Goal: Contribute content: Add original content to the website for others to see

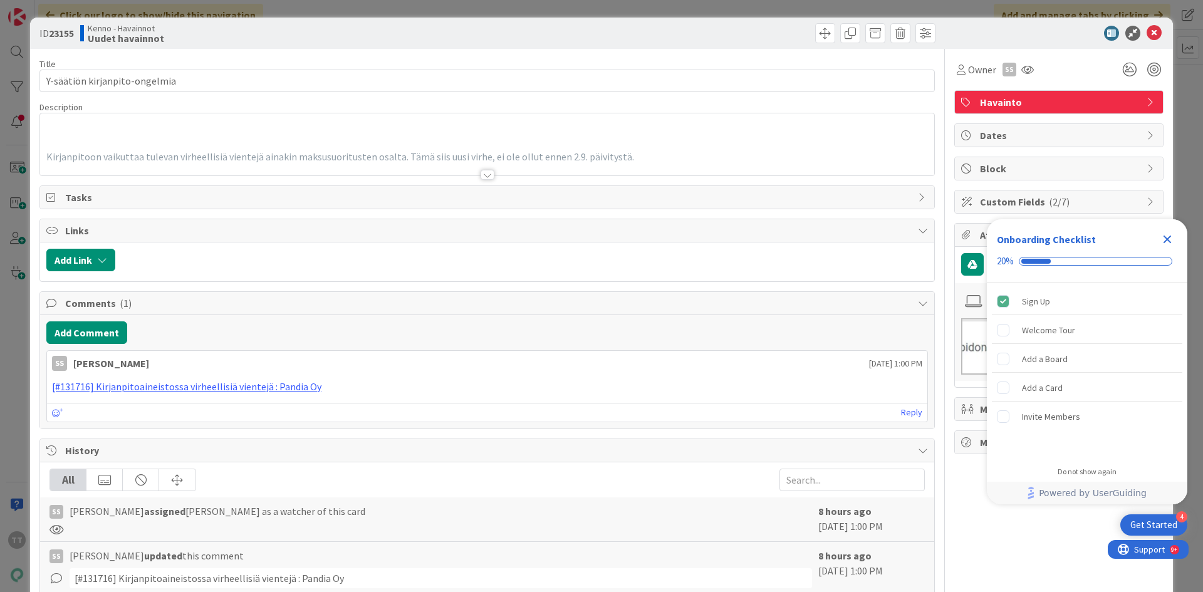
click at [484, 173] on div at bounding box center [488, 175] width 14 height 10
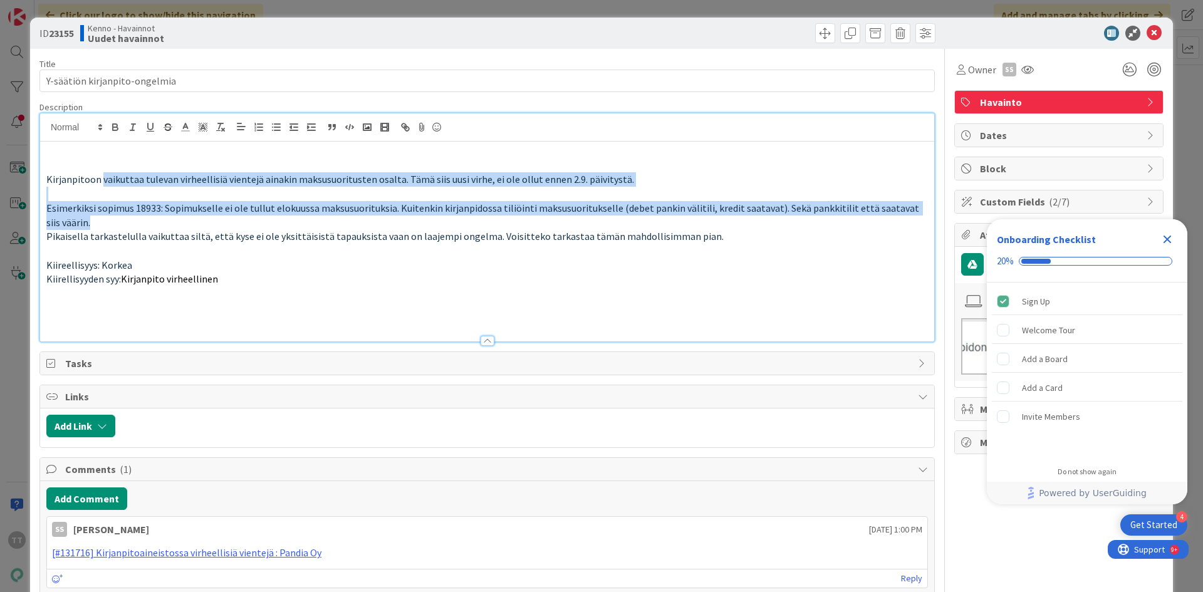
drag, startPoint x: 103, startPoint y: 197, endPoint x: 104, endPoint y: 220, distance: 22.6
click at [104, 220] on div "Kirjanpitoon vaikuttaa tulevan virheellisiä vientejä ainakin maksusuoritusten o…" at bounding box center [487, 242] width 894 height 200
click at [104, 220] on p "Esimerkiksi sopimus 18933: Sopimukselle ei ole tullut elokuussa maksusuorituksi…" at bounding box center [487, 215] width 882 height 28
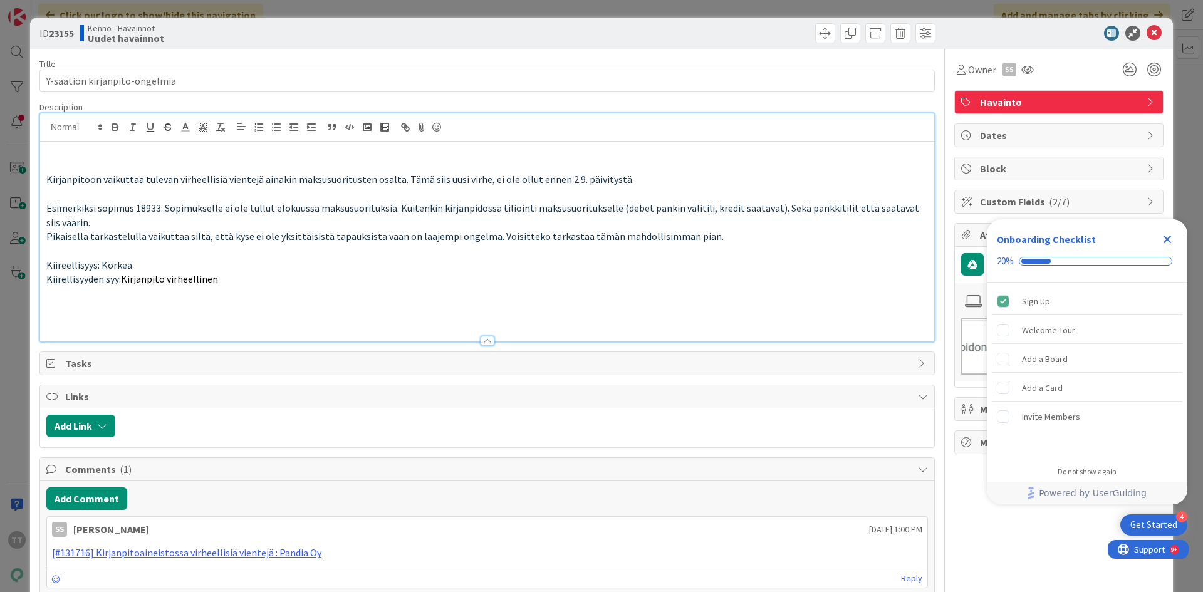
click at [155, 244] on p at bounding box center [487, 251] width 882 height 14
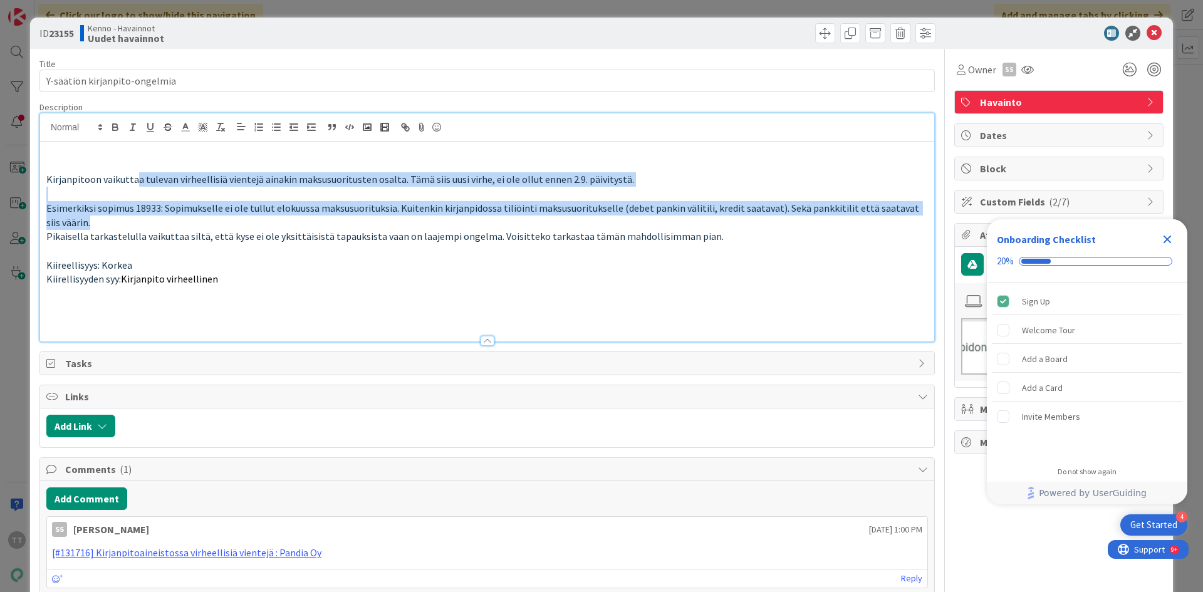
drag, startPoint x: 136, startPoint y: 183, endPoint x: 156, endPoint y: 223, distance: 44.3
click at [156, 223] on div "Kirjanpitoon vaikuttaa tulevan virheellisiä vientejä ainakin maksusuoritusten o…" at bounding box center [487, 242] width 894 height 200
click at [156, 223] on p "Esimerkiksi sopimus 18933: Sopimukselle ei ole tullut elokuussa maksusuorituksi…" at bounding box center [487, 215] width 882 height 28
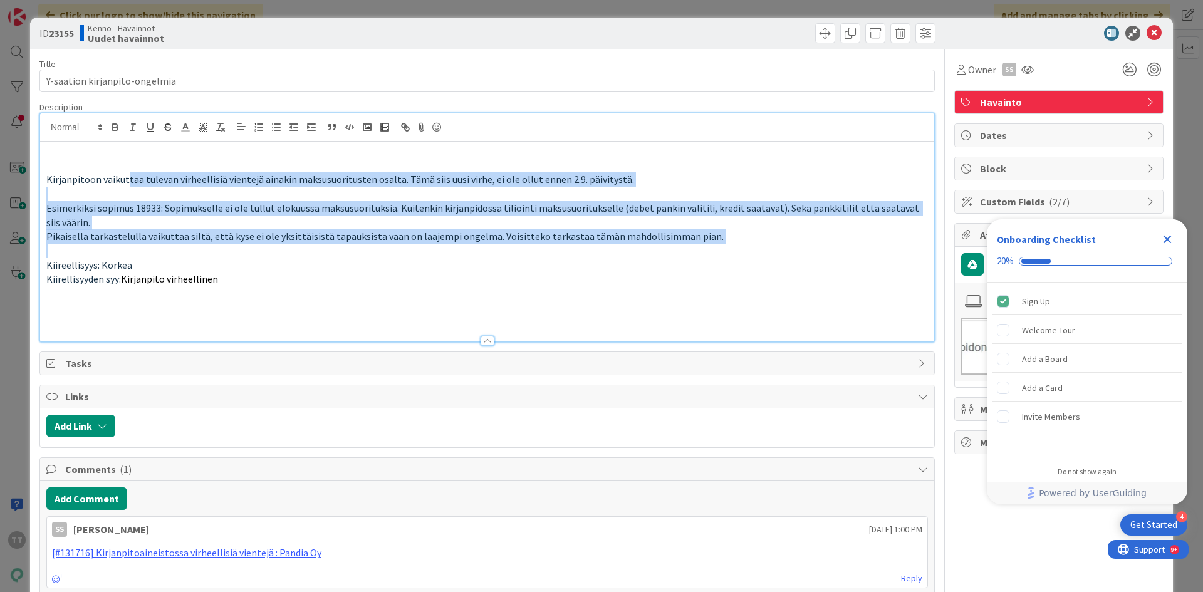
drag, startPoint x: 142, startPoint y: 221, endPoint x: 157, endPoint y: 264, distance: 45.8
click at [157, 264] on div "Kirjanpitoon vaikuttaa tulevan virheellisiä vientejä ainakin maksusuoritusten o…" at bounding box center [487, 242] width 894 height 200
click at [157, 264] on p "Kiireellisyys: Korkea" at bounding box center [487, 265] width 882 height 14
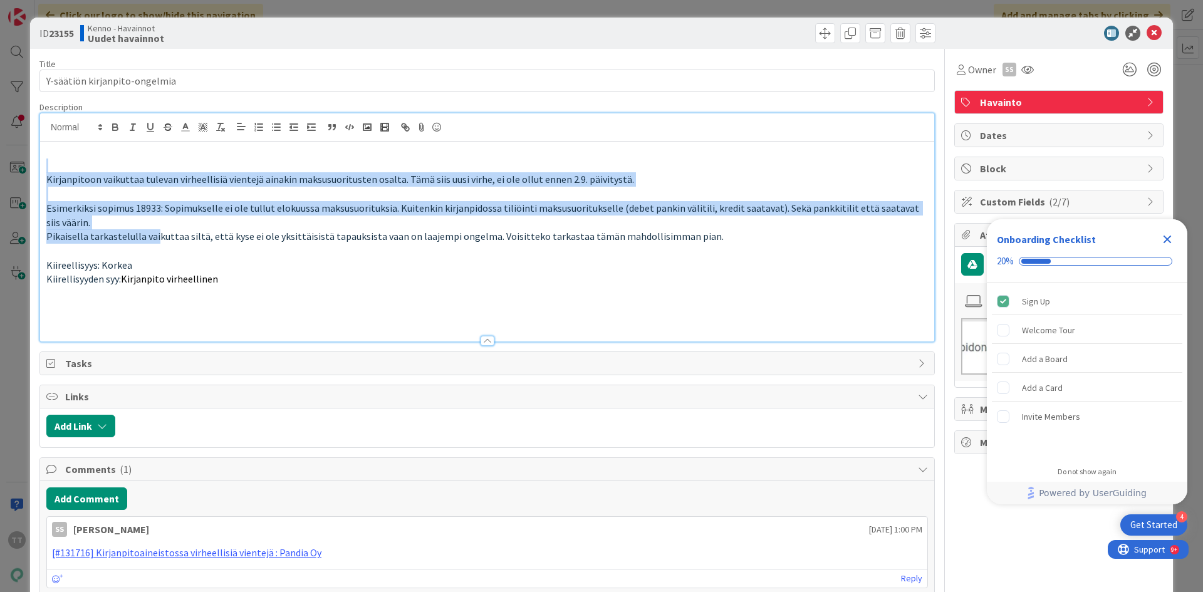
drag, startPoint x: 142, startPoint y: 211, endPoint x: 154, endPoint y: 237, distance: 28.6
click at [154, 237] on div "Kirjanpitoon vaikuttaa tulevan virheellisiä vientejä ainakin maksusuoritusten o…" at bounding box center [487, 242] width 894 height 200
click at [154, 237] on span "Pikaisella tarkastelulla vaikuttaa siltä, että kyse ei ole yksittäisistä tapauk…" at bounding box center [385, 236] width 678 height 13
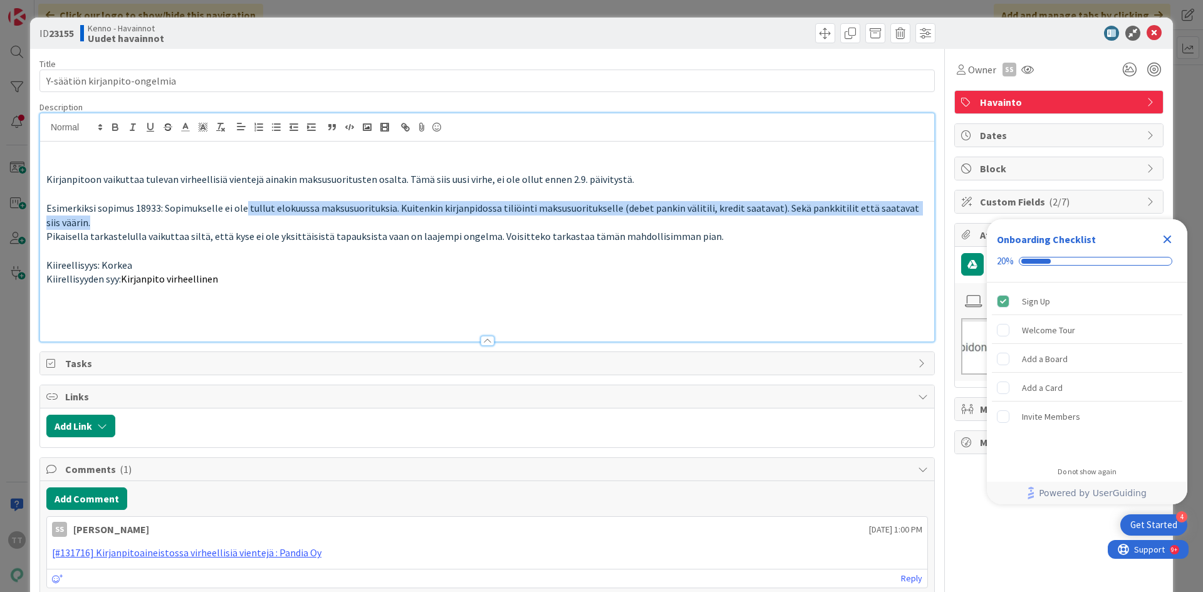
drag, startPoint x: 243, startPoint y: 209, endPoint x: 674, endPoint y: 222, distance: 431.4
click at [681, 223] on p "Esimerkiksi sopimus 18933: Sopimukselle ei ole tullut elokuussa maksusuorituksi…" at bounding box center [487, 215] width 882 height 28
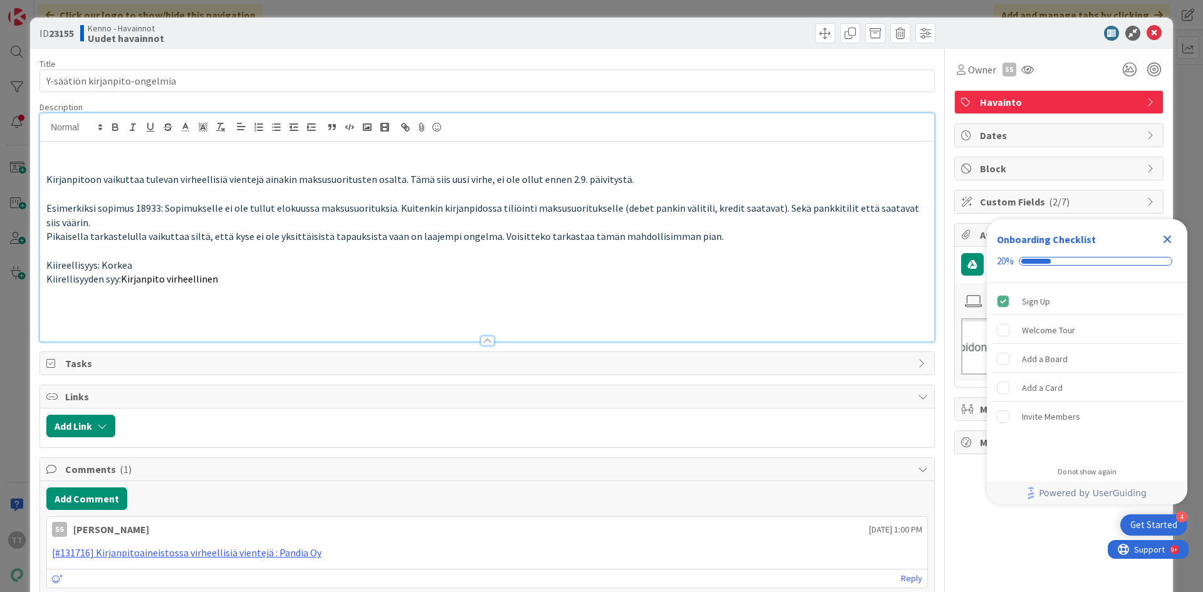
drag, startPoint x: 661, startPoint y: 219, endPoint x: 641, endPoint y: 214, distance: 20.5
click at [653, 217] on p "Esimerkiksi sopimus 18933: Sopimukselle ei ole tullut elokuussa maksusuorituksi…" at bounding box center [487, 215] width 882 height 28
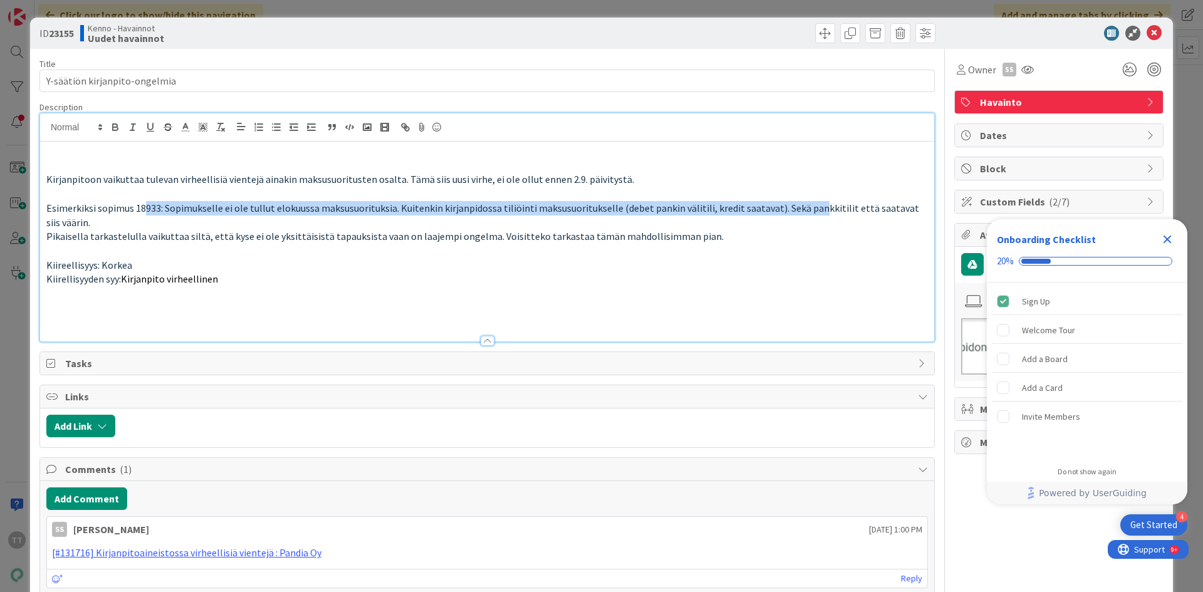
drag, startPoint x: 809, startPoint y: 211, endPoint x: 145, endPoint y: 205, distance: 663.8
click at [145, 205] on span "Esimerkiksi sopimus 18933: Sopimukselle ei ole tullut elokuussa maksusuorituksi…" at bounding box center [483, 215] width 875 height 27
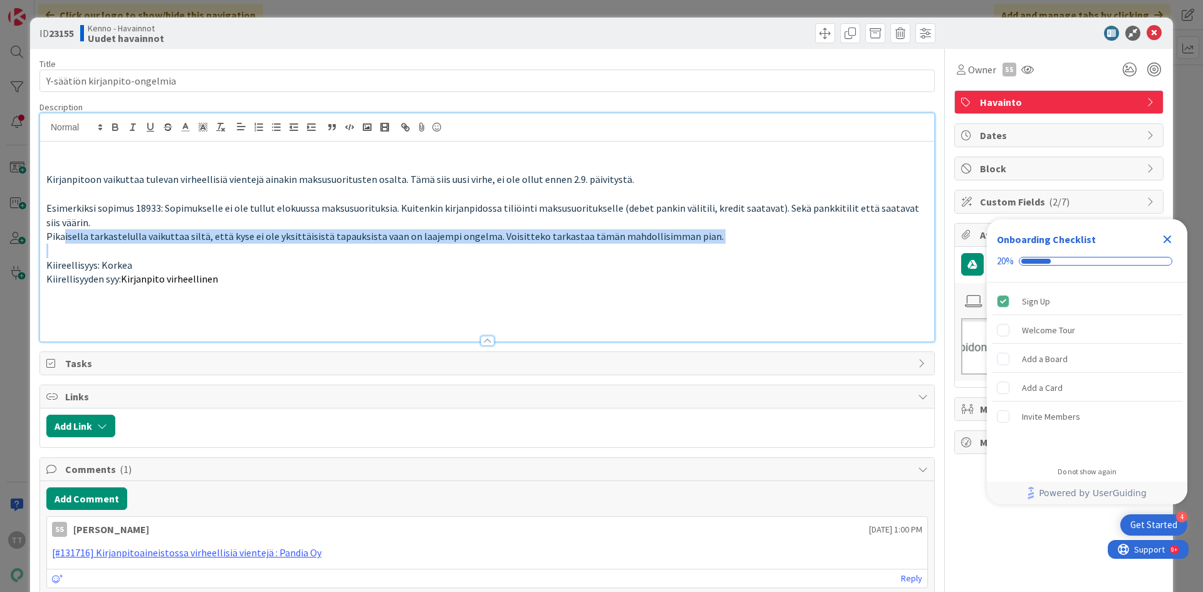
drag, startPoint x: 63, startPoint y: 239, endPoint x: 394, endPoint y: 246, distance: 331.0
click at [393, 248] on div "Kirjanpitoon vaikuttaa tulevan virheellisiä vientejä ainakin maksusuoritusten o…" at bounding box center [487, 242] width 894 height 200
click at [395, 244] on p "Pikaisella tarkastelulla vaikuttaa siltä, että kyse ei ole yksittäisistä tapauk…" at bounding box center [487, 236] width 882 height 14
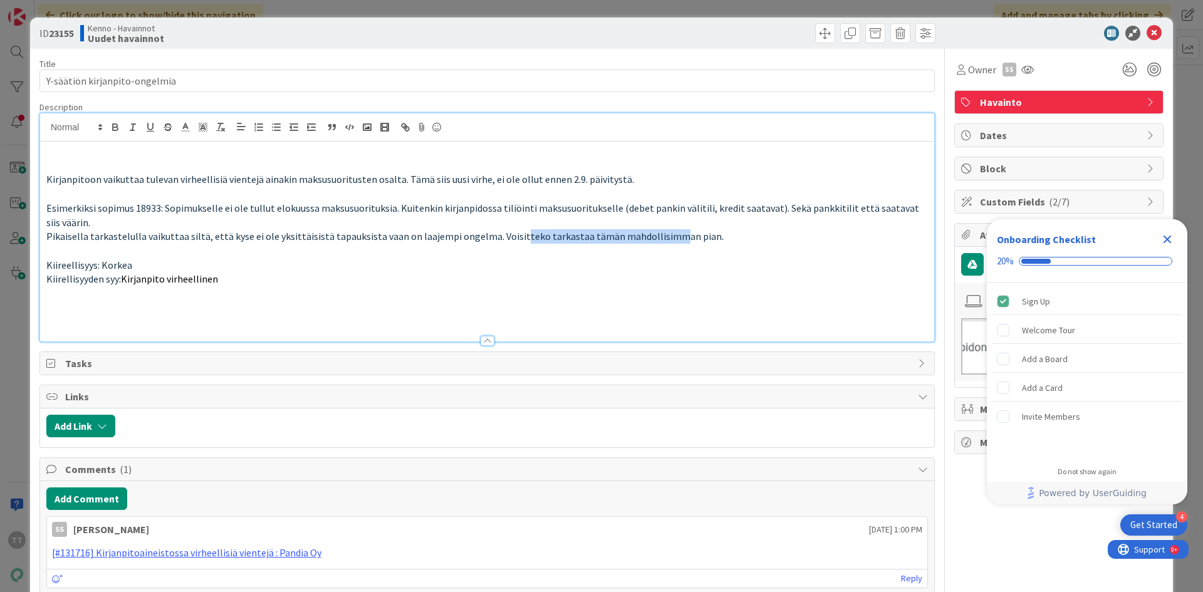
drag, startPoint x: 659, startPoint y: 244, endPoint x: 503, endPoint y: 231, distance: 157.2
click at [504, 231] on p "Pikaisella tarkastelulla vaikuttaa siltä, että kyse ei ole yksittäisistä tapauk…" at bounding box center [487, 236] width 882 height 14
click at [503, 230] on span "Pikaisella tarkastelulla vaikuttaa siltä, että kyse ei ole yksittäisistä tapauk…" at bounding box center [385, 236] width 678 height 13
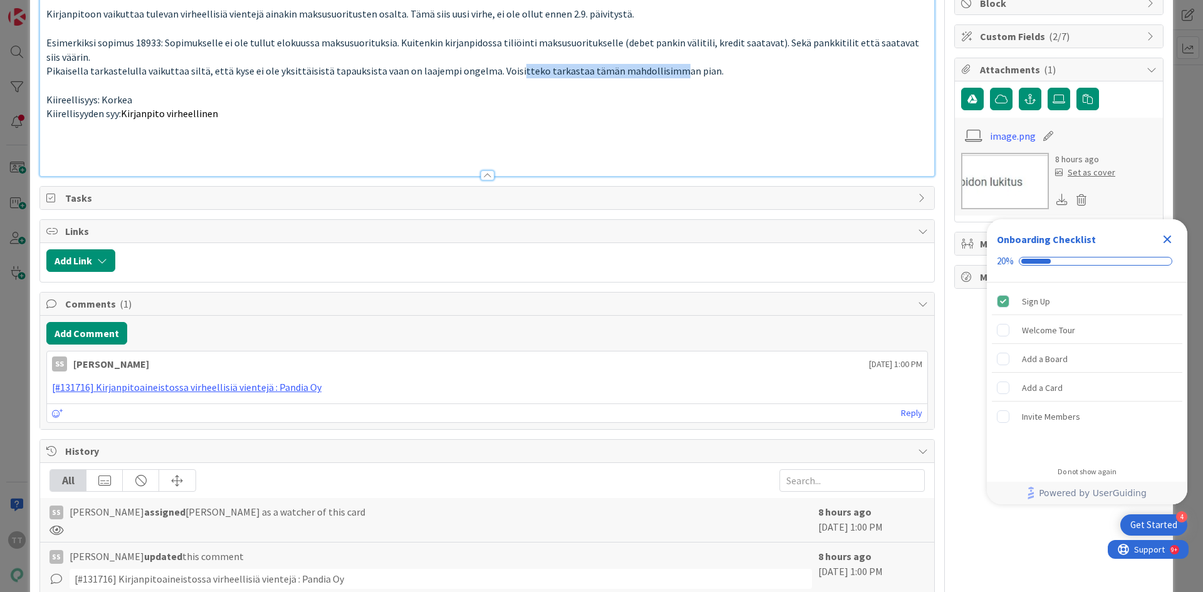
scroll to position [188, 0]
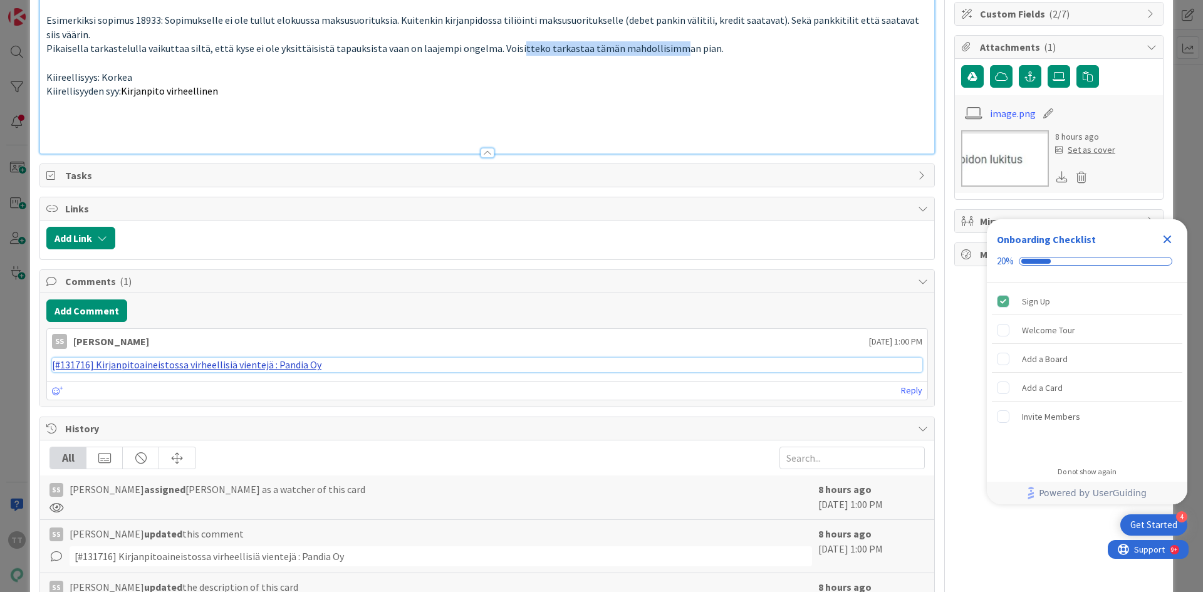
click at [154, 364] on link "[#131716] Kirjanpitoaineistossa virheellisiä vientejä : Pandia Oy" at bounding box center [187, 365] width 270 height 13
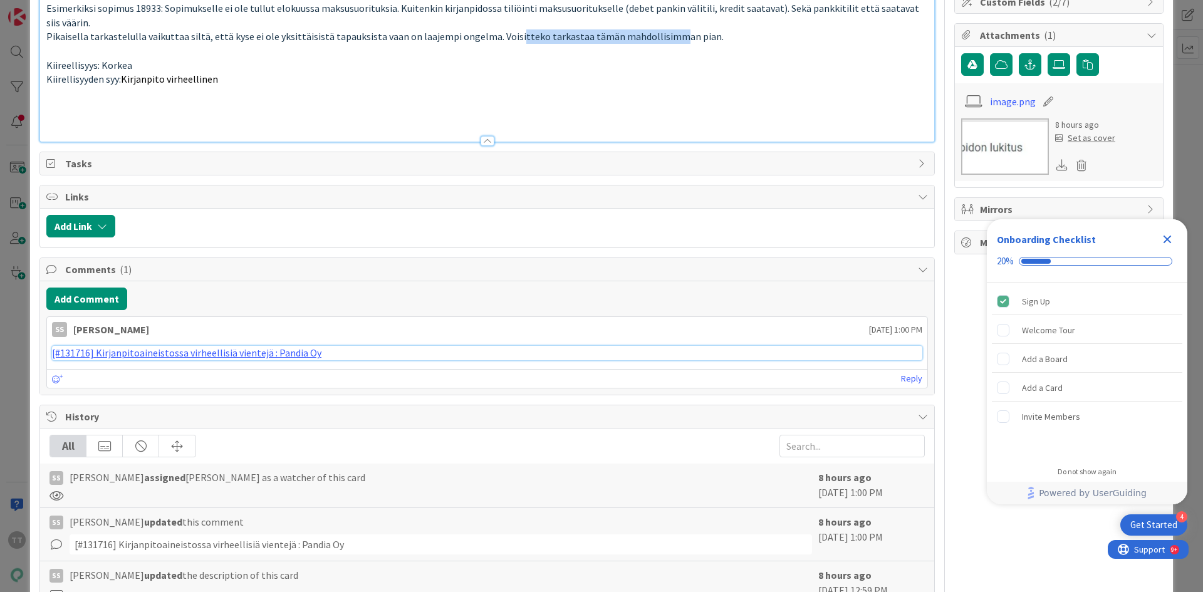
scroll to position [197, 0]
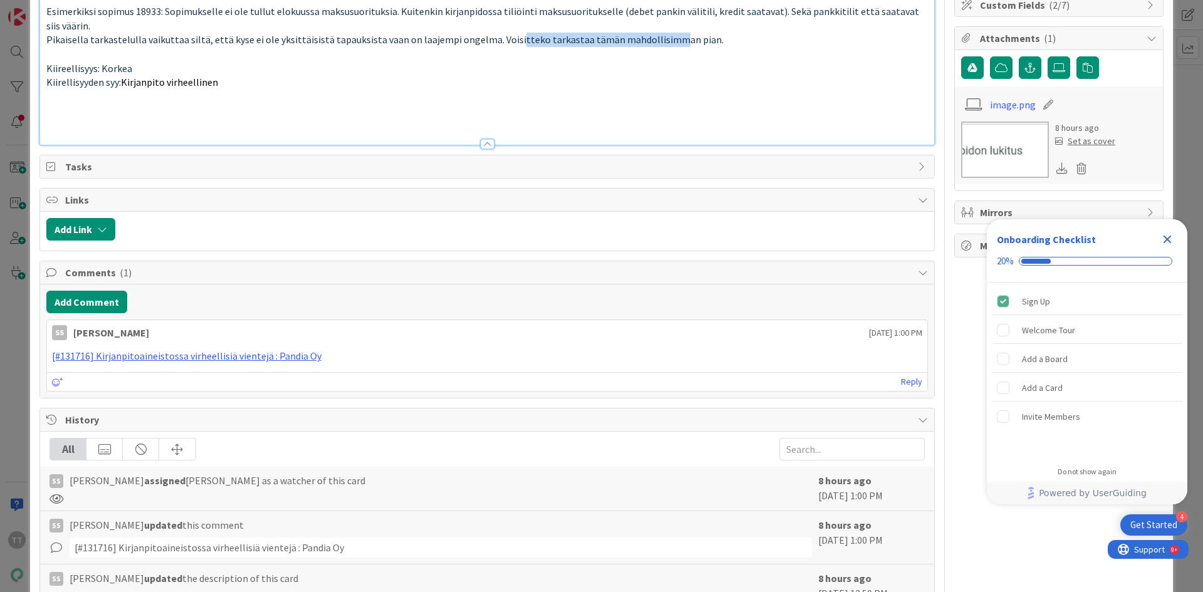
click at [993, 150] on img at bounding box center [1005, 150] width 88 height 56
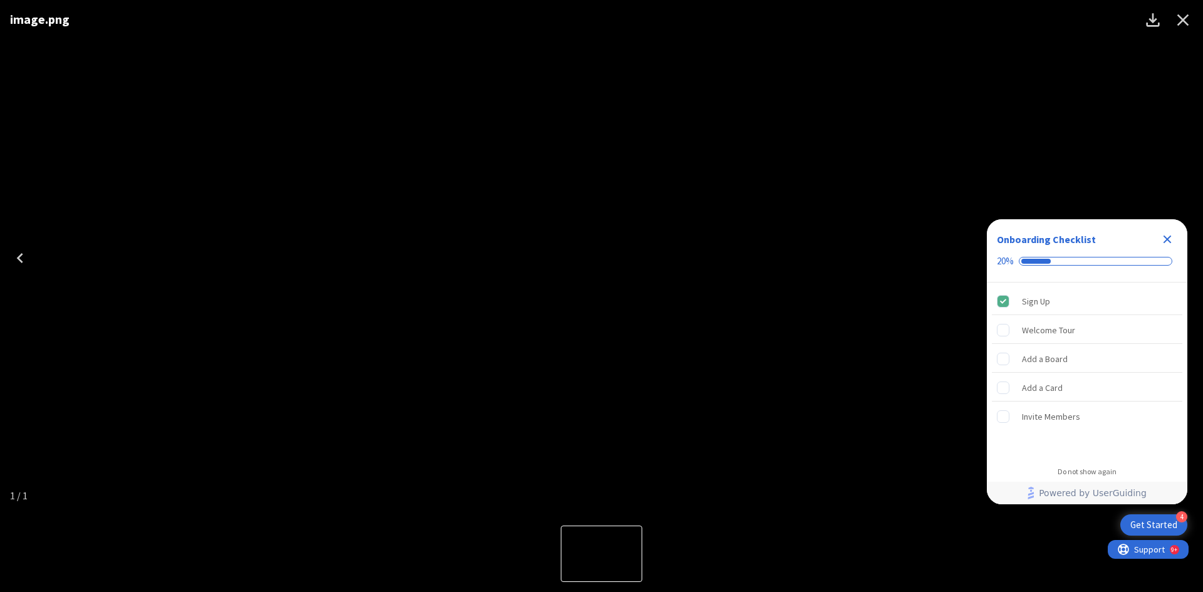
click at [1166, 236] on icon "Close Checklist" at bounding box center [1168, 240] width 8 height 8
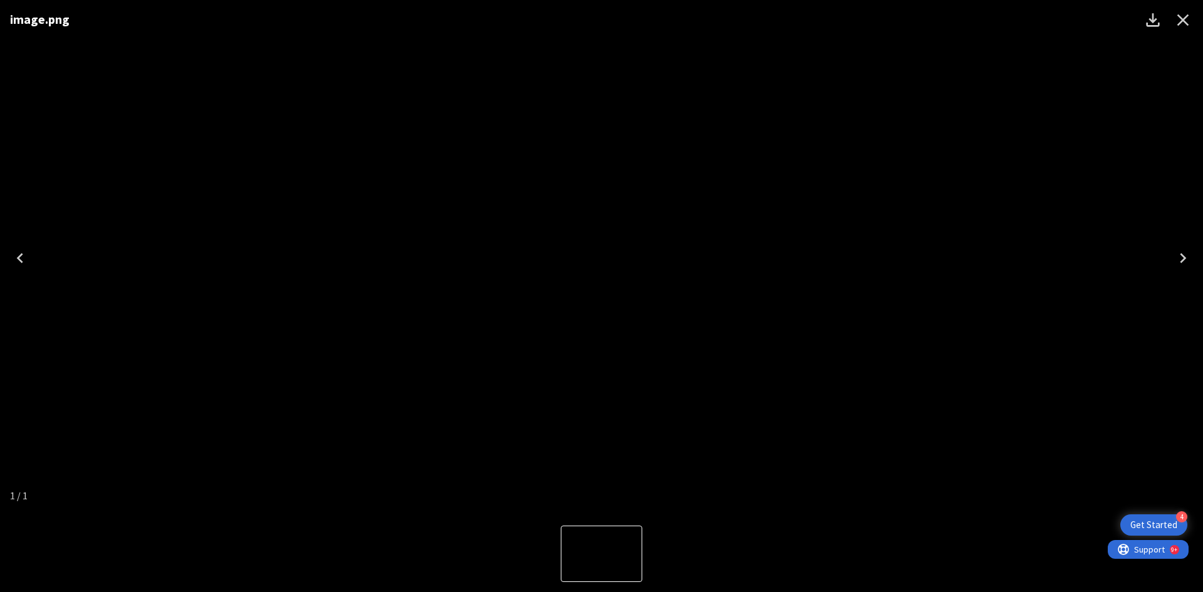
scroll to position [0, 0]
click at [1180, 13] on icon "Close" at bounding box center [1183, 20] width 20 height 20
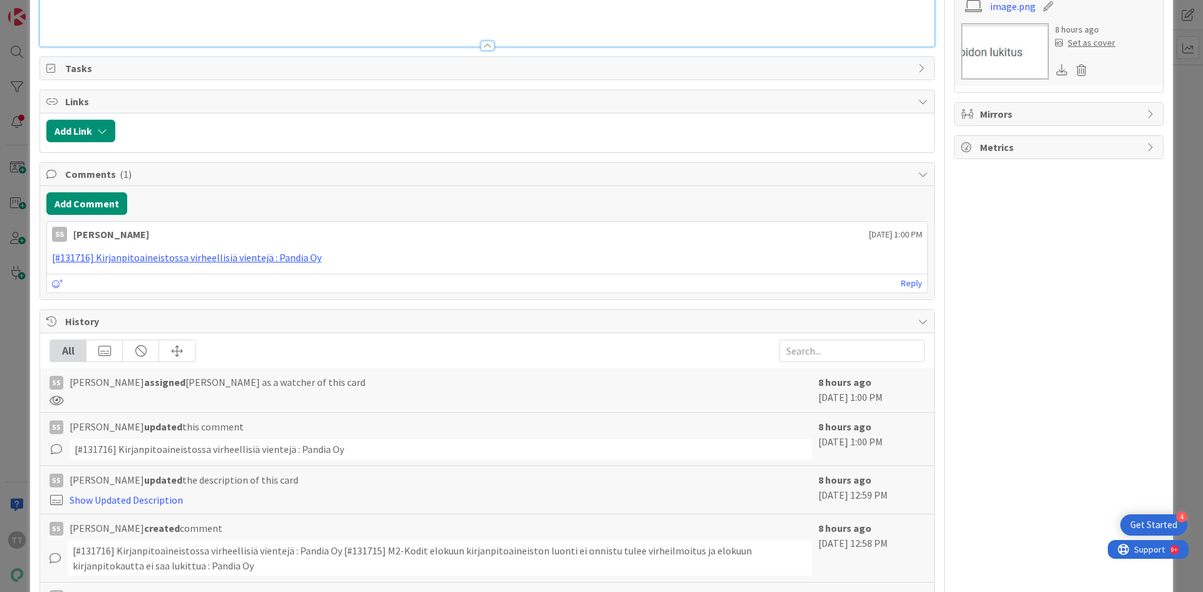
scroll to position [385, 0]
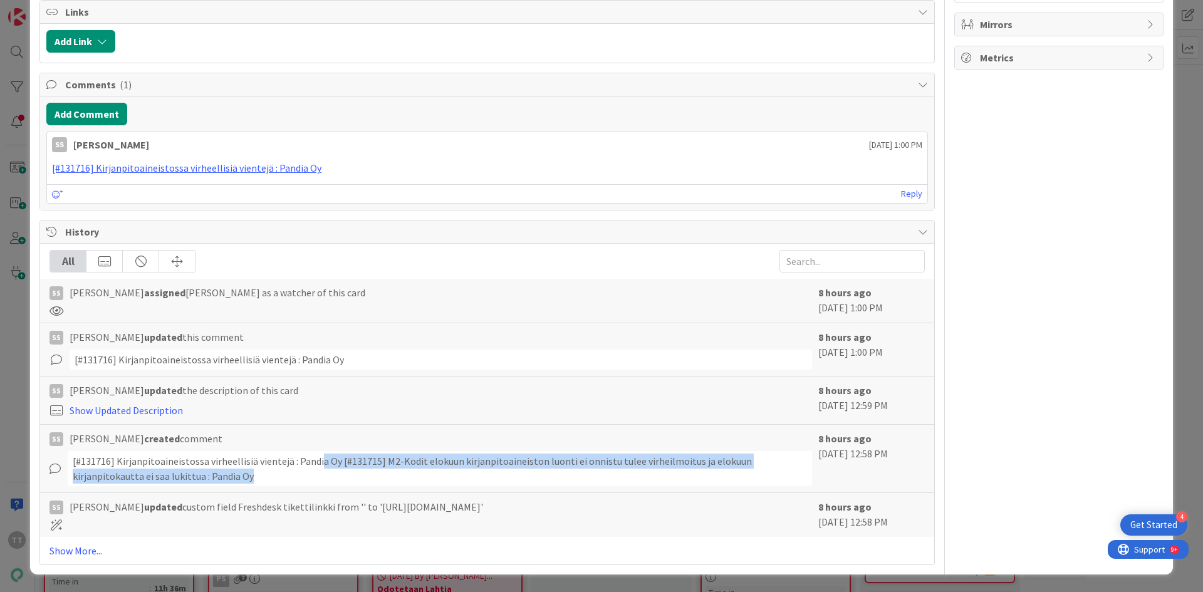
drag, startPoint x: 318, startPoint y: 465, endPoint x: 481, endPoint y: 476, distance: 163.3
click at [481, 476] on div "[#131716] Kirjanpitoaineistossa virheellisiä vientejä : Pandia Oy [#131715] M2-…" at bounding box center [440, 468] width 745 height 35
drag, startPoint x: 239, startPoint y: 465, endPoint x: 245, endPoint y: 481, distance: 16.7
click at [245, 481] on div "[#131716] Kirjanpitoaineistossa virheellisiä vientejä : Pandia Oy [#131715] M2-…" at bounding box center [440, 468] width 745 height 35
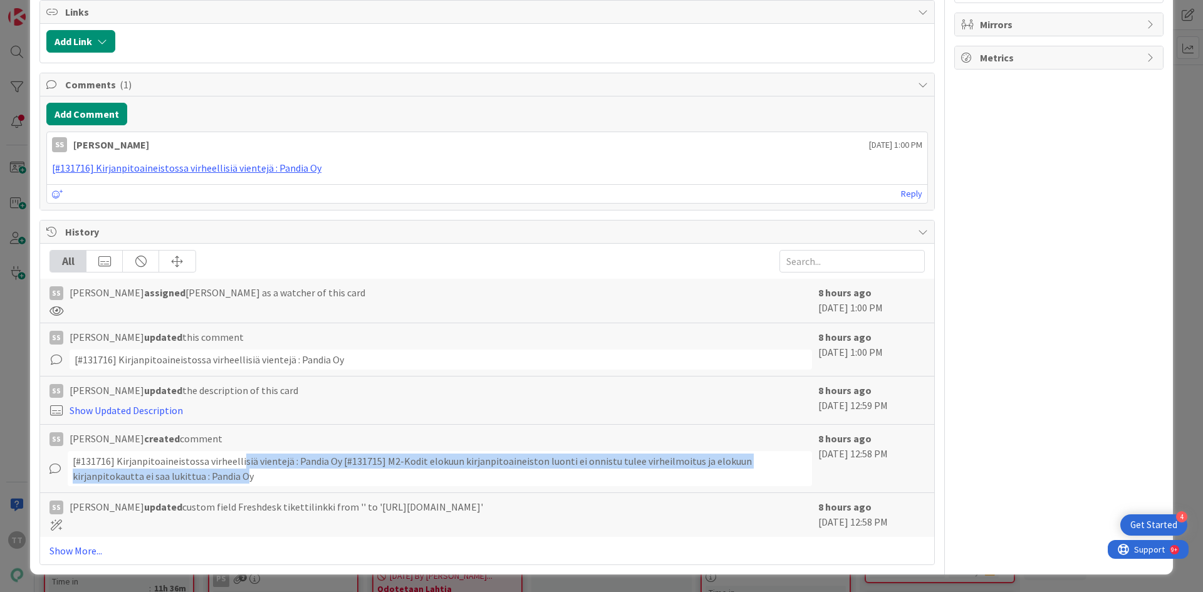
click at [245, 481] on div "[#131716] Kirjanpitoaineistossa virheellisiä vientejä : Pandia Oy [#131715] M2-…" at bounding box center [440, 468] width 745 height 35
drag, startPoint x: 238, startPoint y: 463, endPoint x: 249, endPoint y: 483, distance: 22.2
click at [249, 483] on div "[#131716] Kirjanpitoaineistossa virheellisiä vientejä : Pandia Oy [#131715] M2-…" at bounding box center [440, 468] width 745 height 35
drag, startPoint x: 232, startPoint y: 463, endPoint x: 232, endPoint y: 477, distance: 13.8
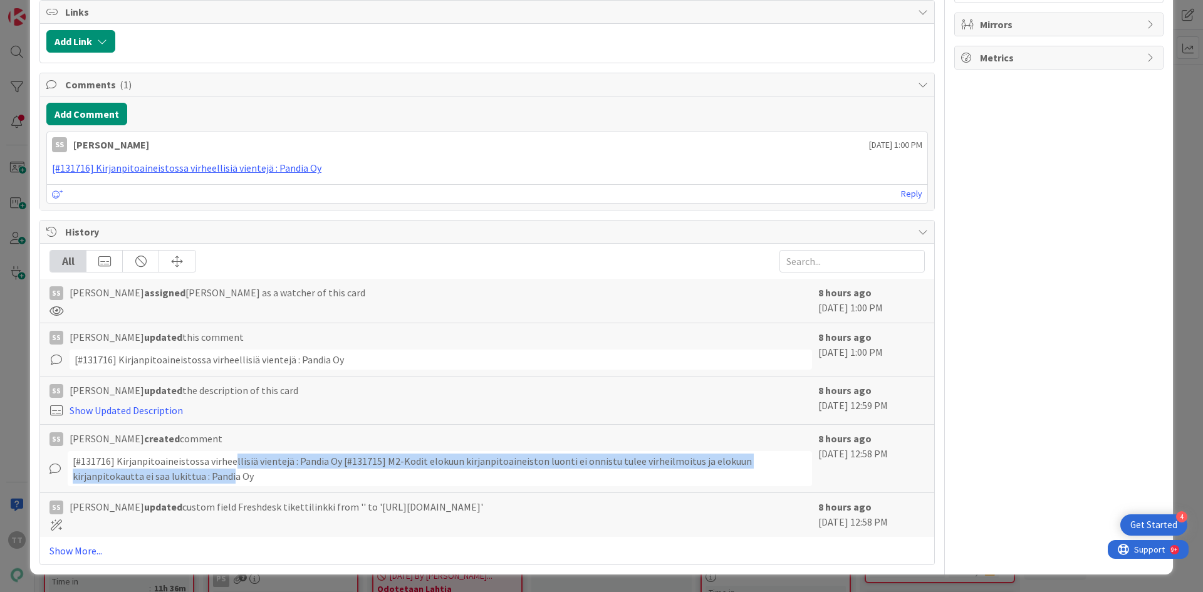
click at [232, 477] on div "[#131716] Kirjanpitoaineistossa virheellisiä vientejä : Pandia Oy [#131715] M2-…" at bounding box center [440, 468] width 745 height 35
click at [232, 478] on div "[#131716] Kirjanpitoaineistossa virheellisiä vientejä : Pandia Oy [#131715] M2-…" at bounding box center [440, 468] width 745 height 35
drag, startPoint x: 231, startPoint y: 464, endPoint x: 234, endPoint y: 478, distance: 14.1
click at [234, 478] on div "[#131716] Kirjanpitoaineistossa virheellisiä vientejä : Pandia Oy [#131715] M2-…" at bounding box center [440, 468] width 745 height 35
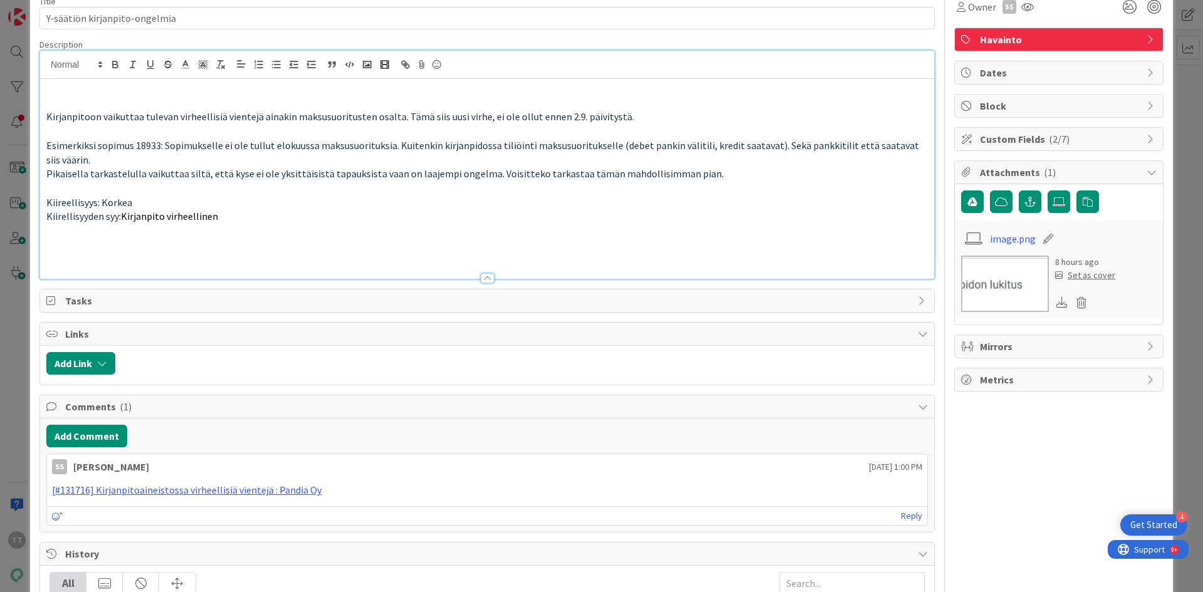
scroll to position [0, 0]
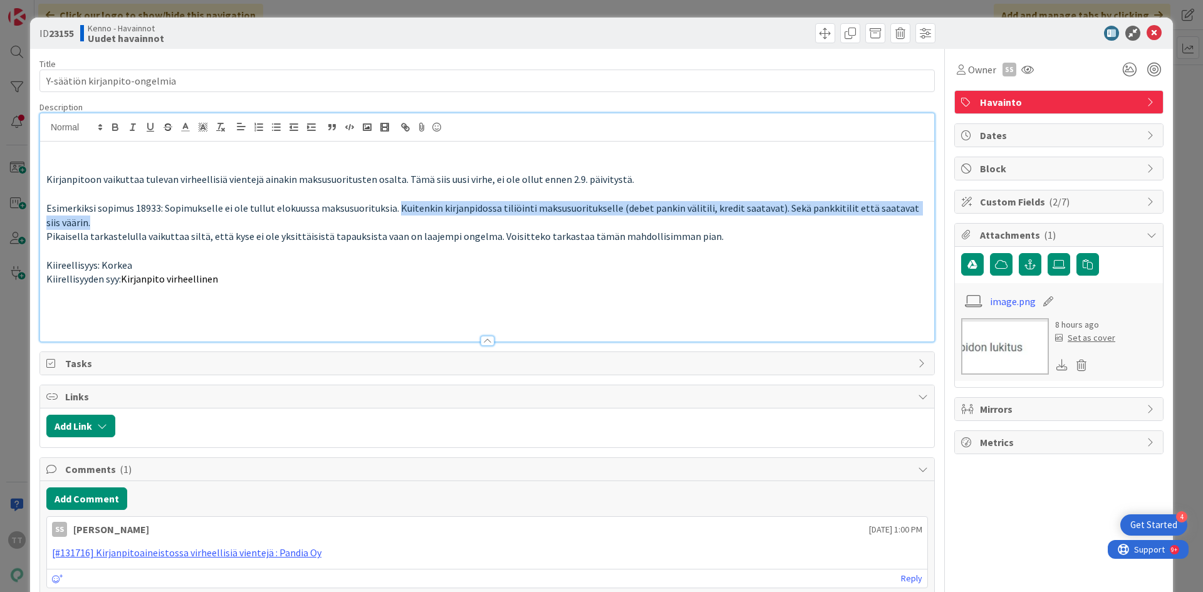
drag, startPoint x: 396, startPoint y: 206, endPoint x: 711, endPoint y: 218, distance: 315.5
click at [711, 218] on p "Esimerkiksi sopimus 18933: Sopimukselle ei ole tullut elokuussa maksusuorituksi…" at bounding box center [487, 215] width 882 height 28
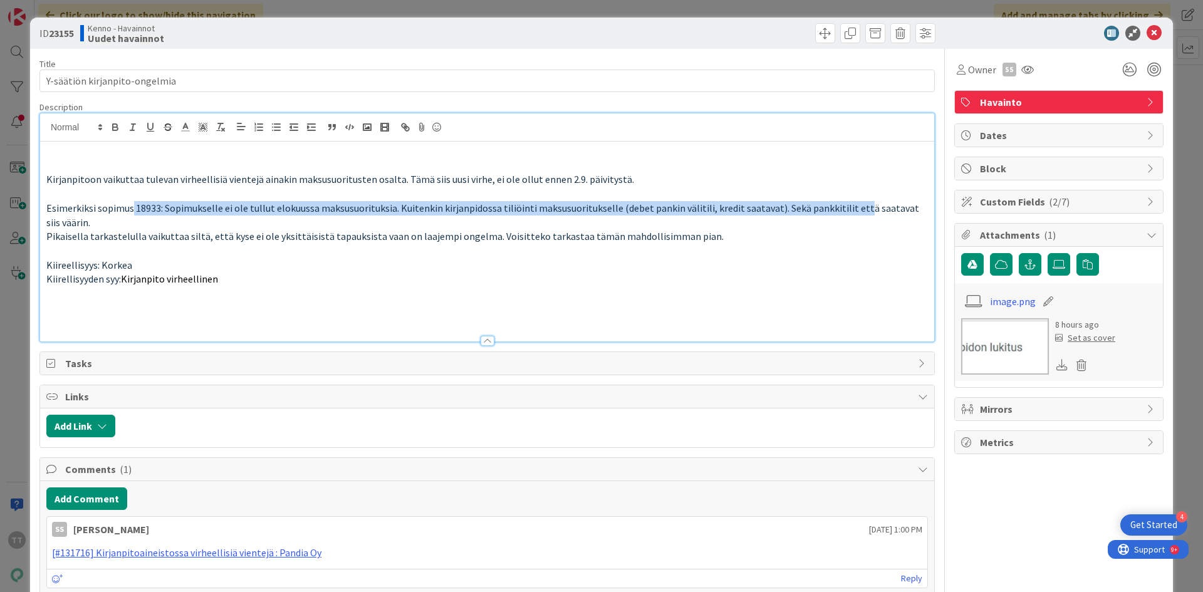
drag, startPoint x: 131, startPoint y: 210, endPoint x: 848, endPoint y: 206, distance: 717.0
click at [848, 206] on span "Esimerkiksi sopimus 18933: Sopimukselle ei ole tullut elokuussa maksusuorituksi…" at bounding box center [483, 215] width 875 height 27
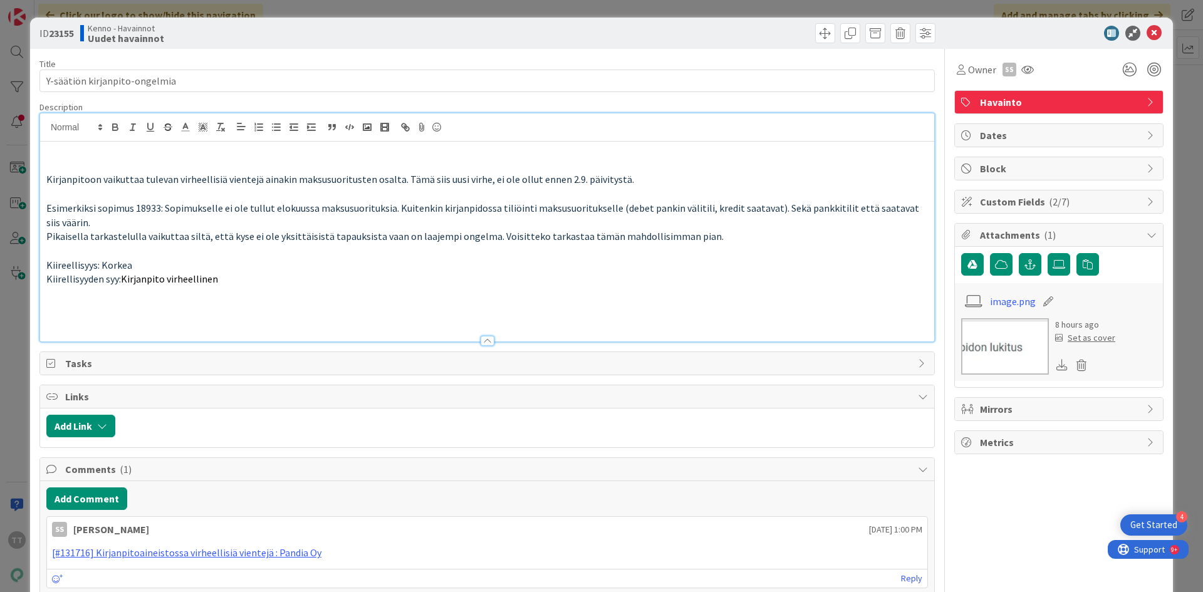
click at [133, 204] on span "Esimerkiksi sopimus 18933: Sopimukselle ei ole tullut elokuussa maksusuorituksi…" at bounding box center [483, 215] width 875 height 27
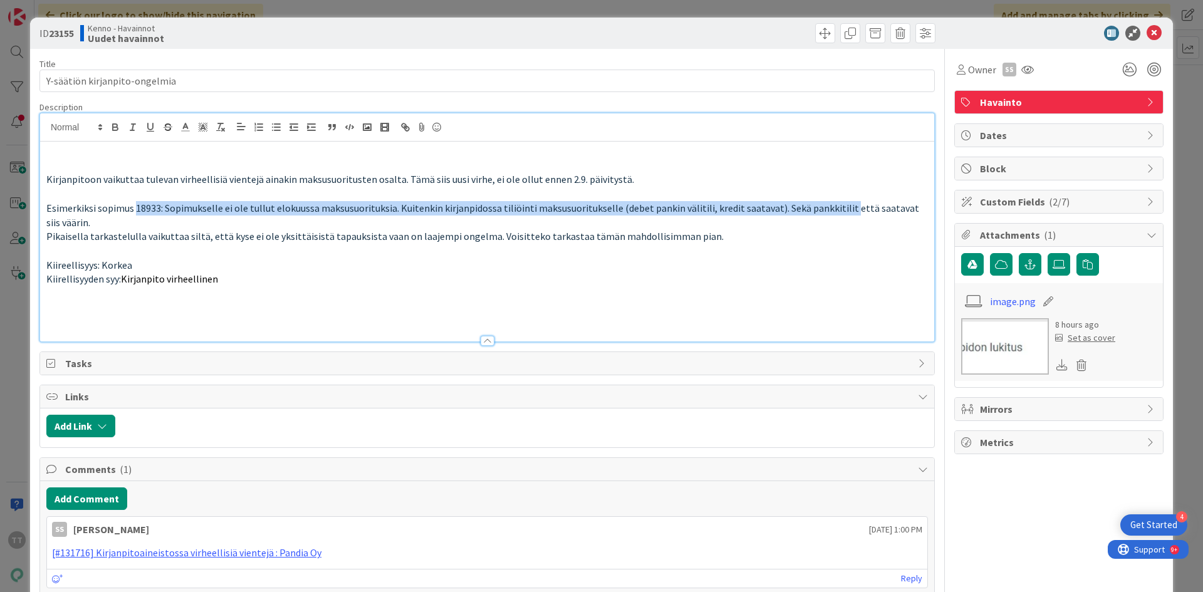
drag, startPoint x: 135, startPoint y: 208, endPoint x: 837, endPoint y: 209, distance: 702.6
click at [837, 209] on span "Esimerkiksi sopimus 18933: Sopimukselle ei ole tullut elokuussa maksusuorituksi…" at bounding box center [483, 215] width 875 height 27
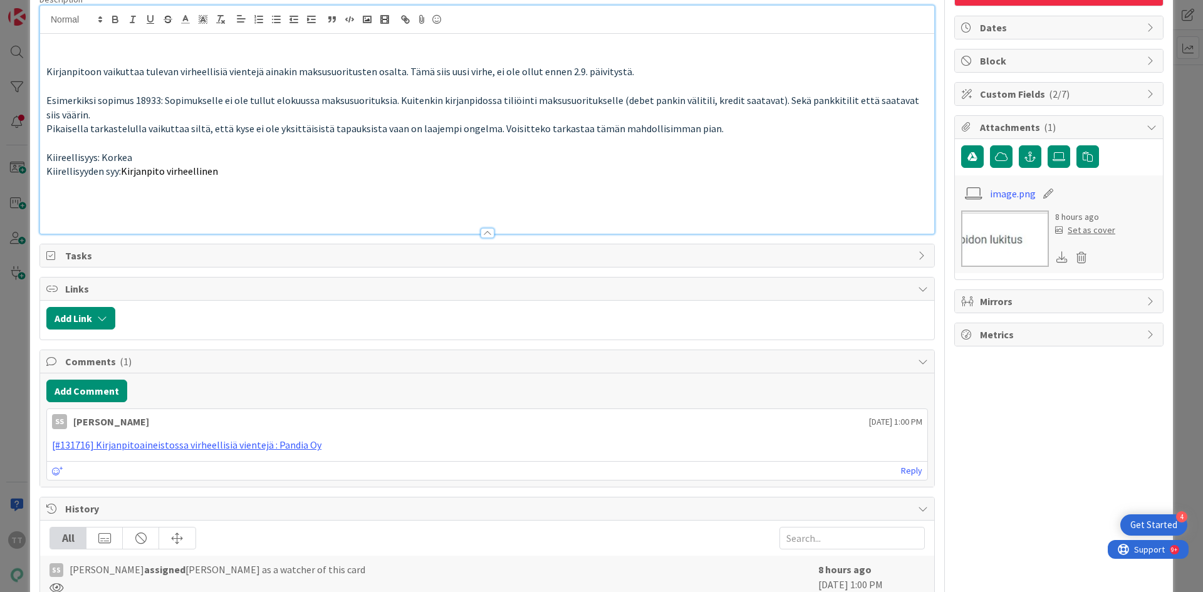
scroll to position [125, 0]
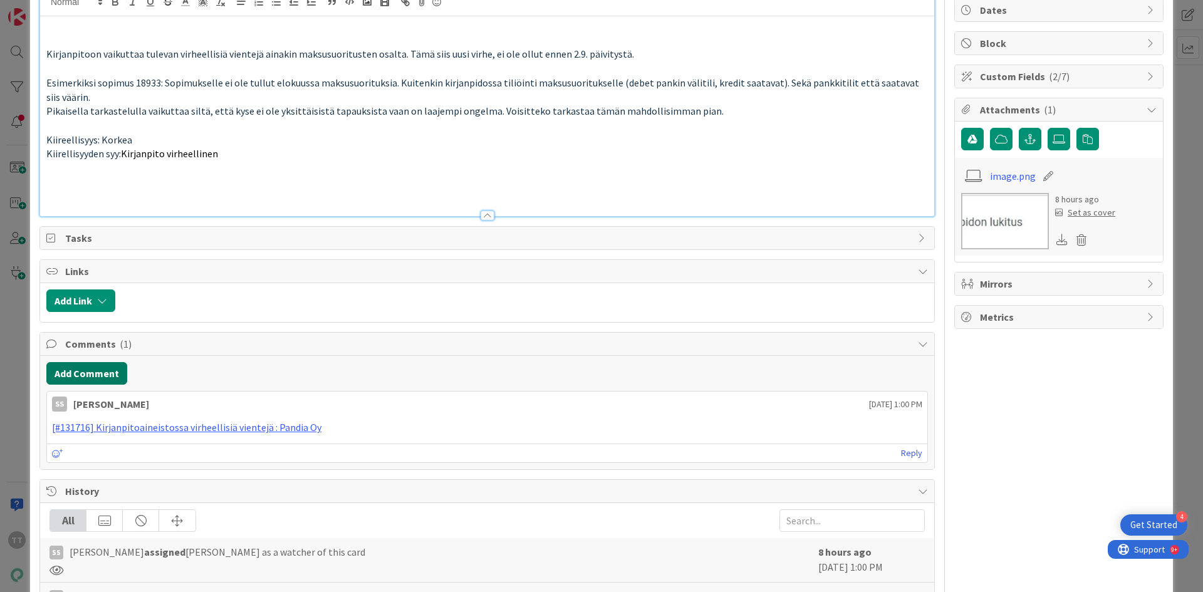
click at [102, 374] on button "Add Comment" at bounding box center [86, 373] width 81 height 23
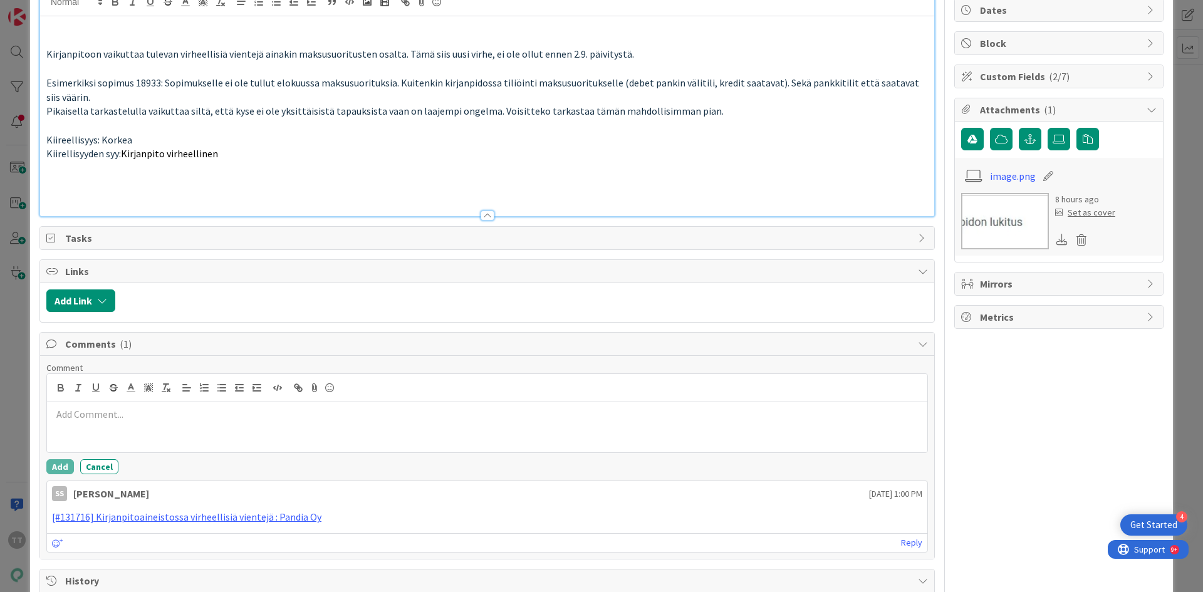
click at [113, 419] on p at bounding box center [487, 414] width 871 height 14
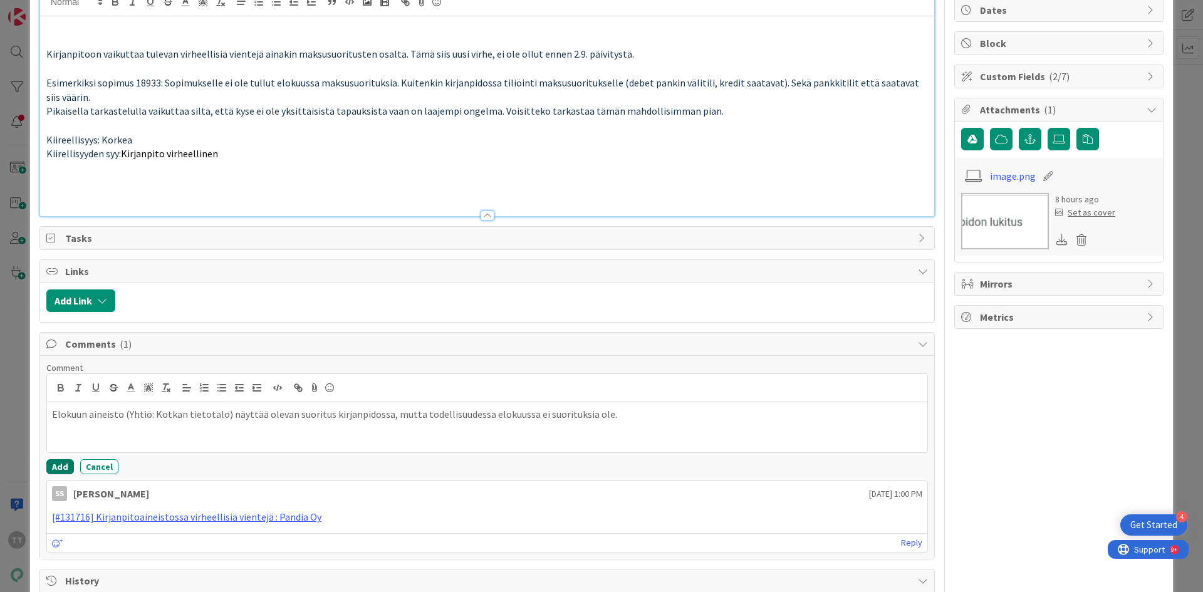
click at [53, 469] on button "Add" at bounding box center [60, 466] width 28 height 15
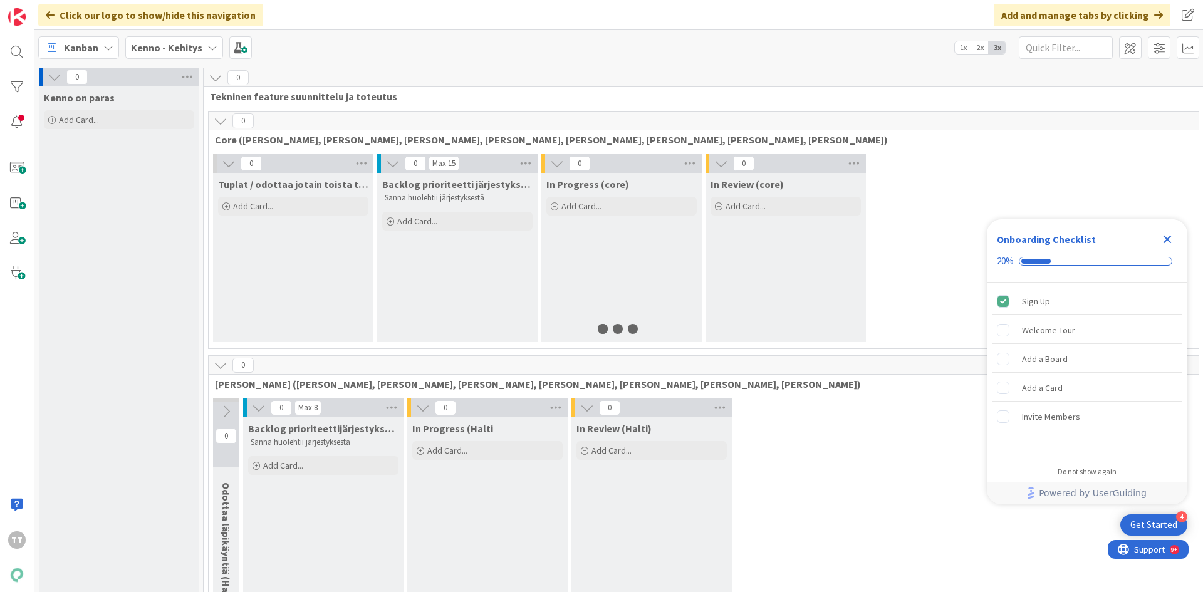
click at [1163, 238] on icon "Close Checklist" at bounding box center [1167, 239] width 15 height 15
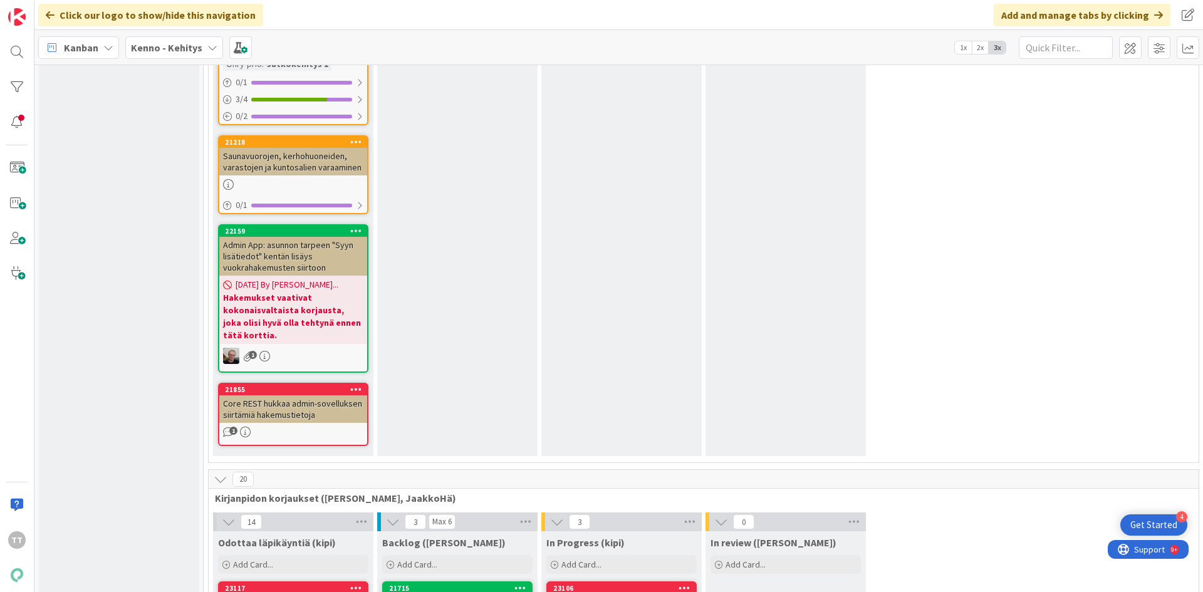
scroll to position [8650, 0]
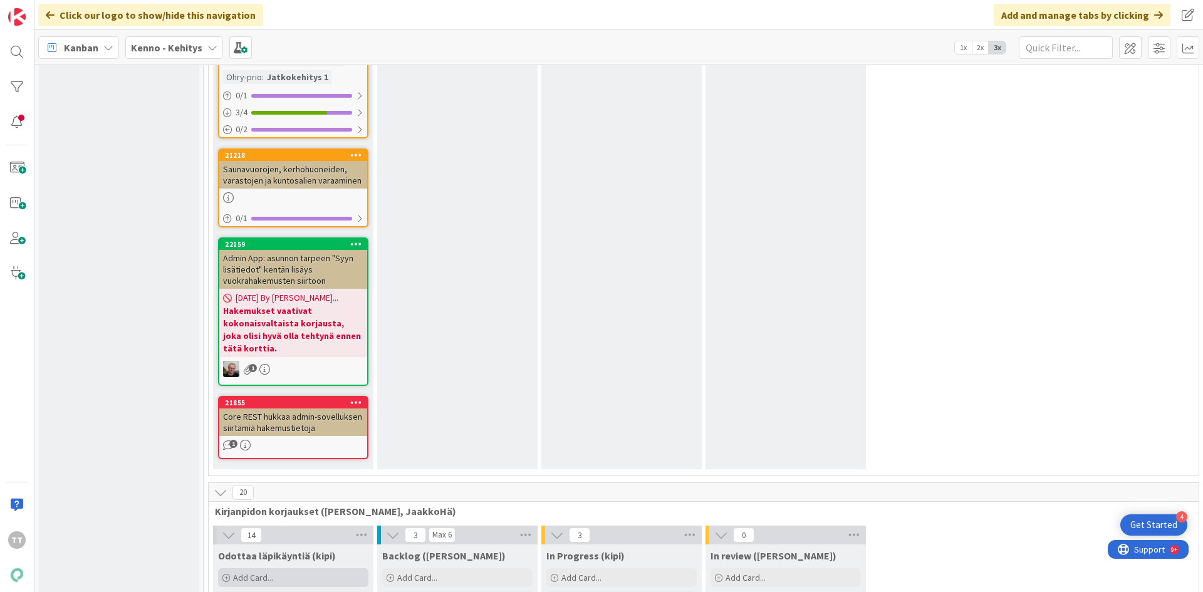
click at [247, 572] on span "Add Card..." at bounding box center [253, 577] width 40 height 11
type textarea "x"
type textarea "Y"
type textarea "x"
type textarea "Y-"
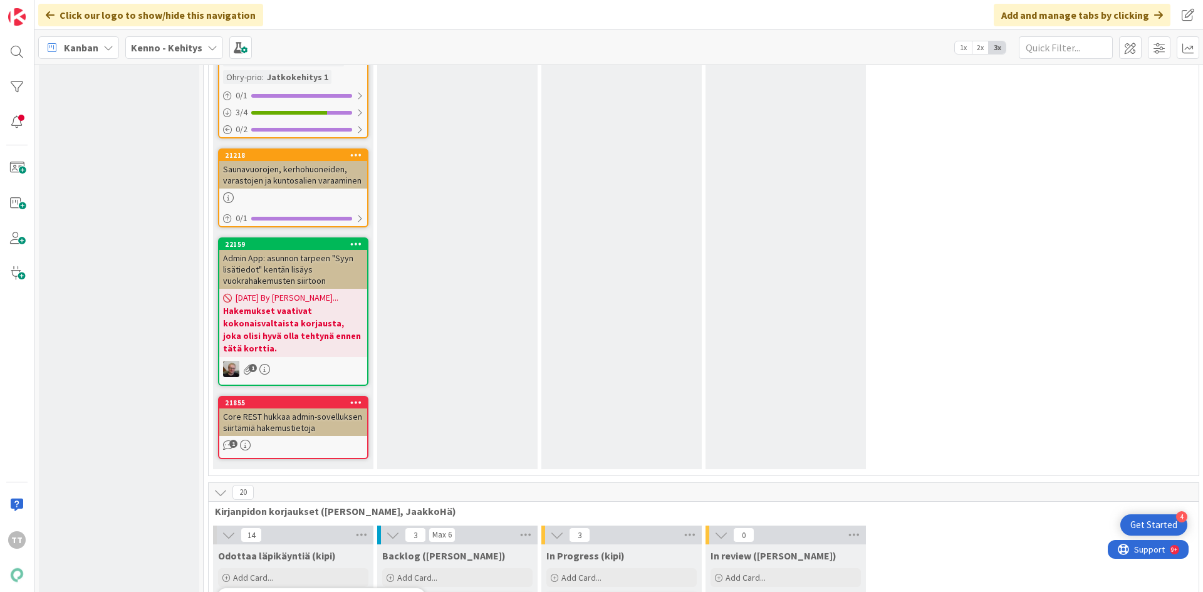
type textarea "x"
type textarea "Y-s"
type textarea "x"
type textarea "Y-sä"
type textarea "x"
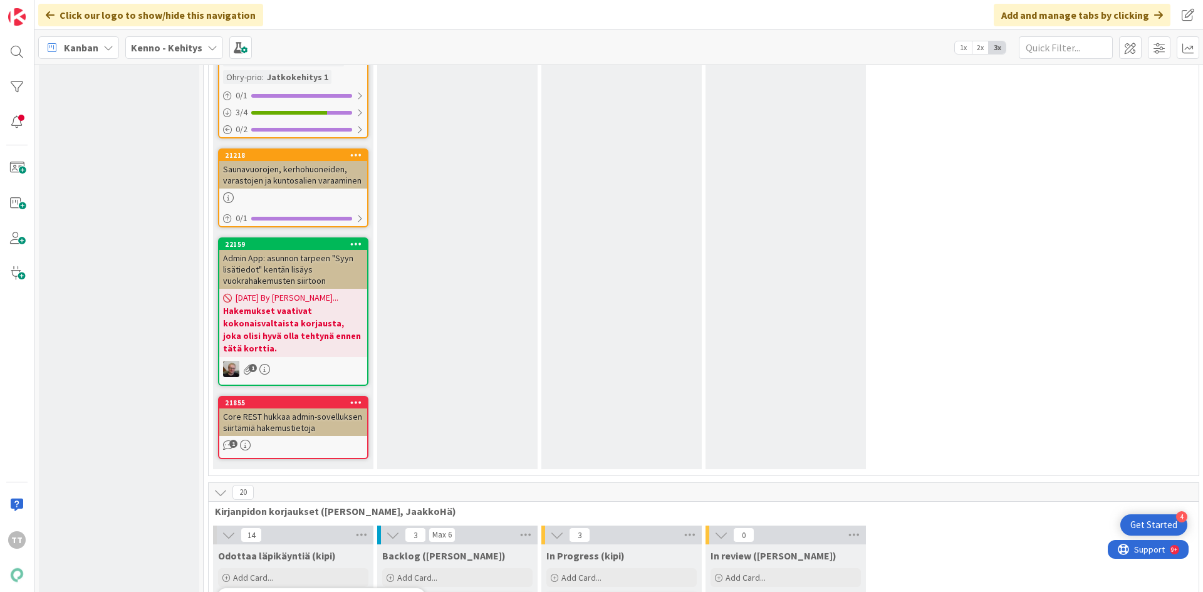
type textarea "Y-sää"
type textarea "x"
type textarea "Y-säät"
type textarea "x"
type textarea "Y-sääti"
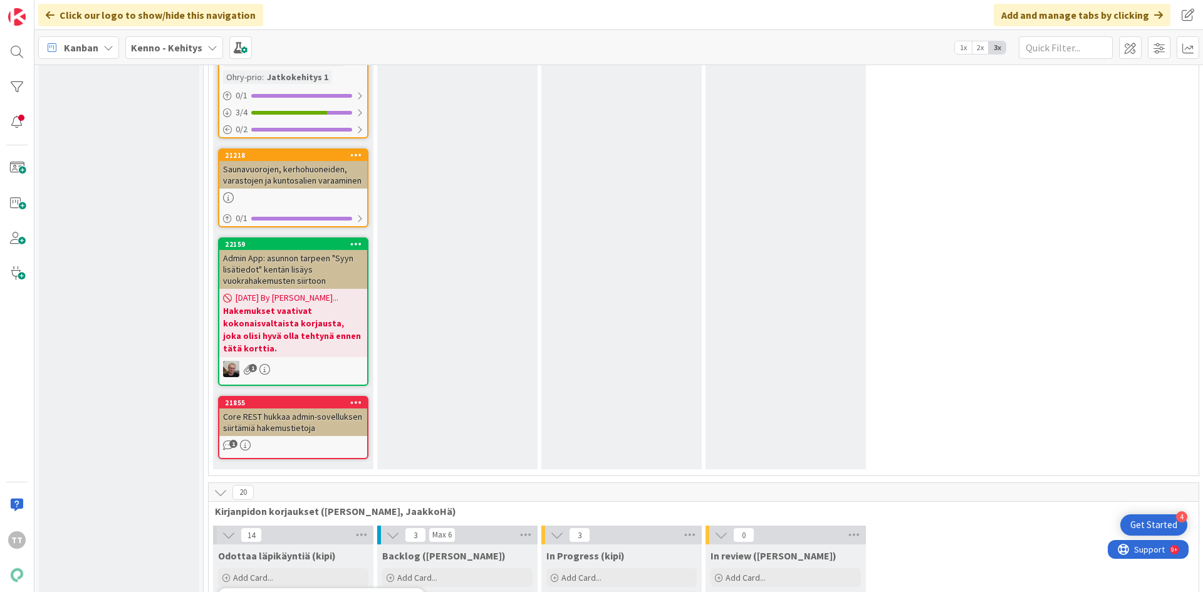
type textarea "x"
type textarea "Y-säätiö"
type textarea "x"
type textarea "Y-säätiön"
type textarea "x"
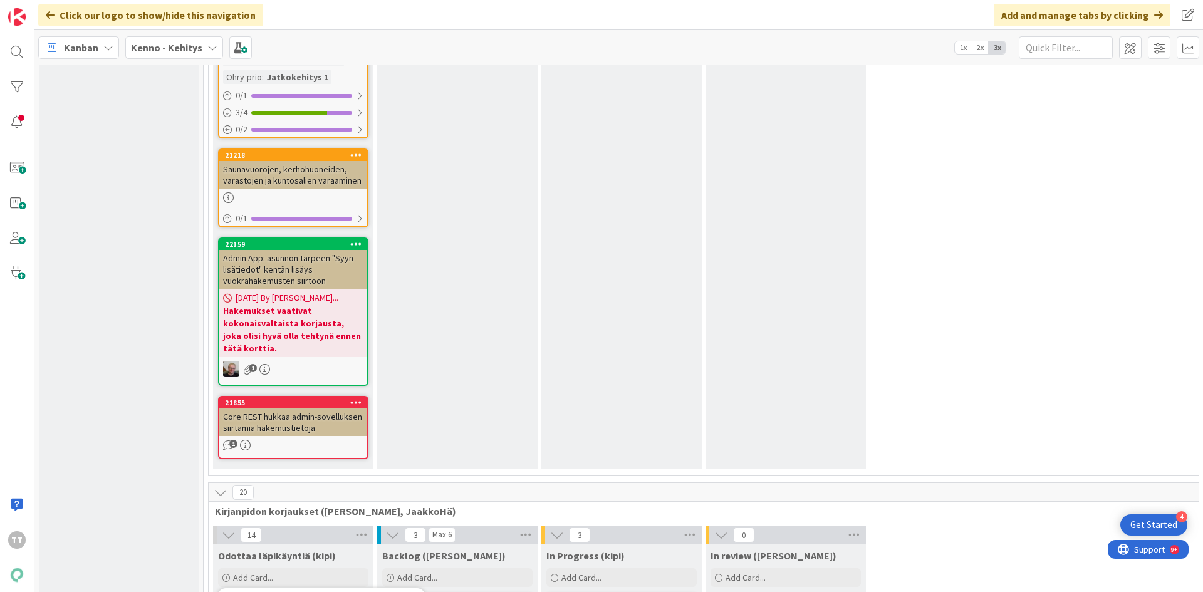
type textarea "Y-säätiön h"
type textarea "x"
type textarea "Y-säätiön ha"
type textarea "x"
type textarea "Y-säätiön hav"
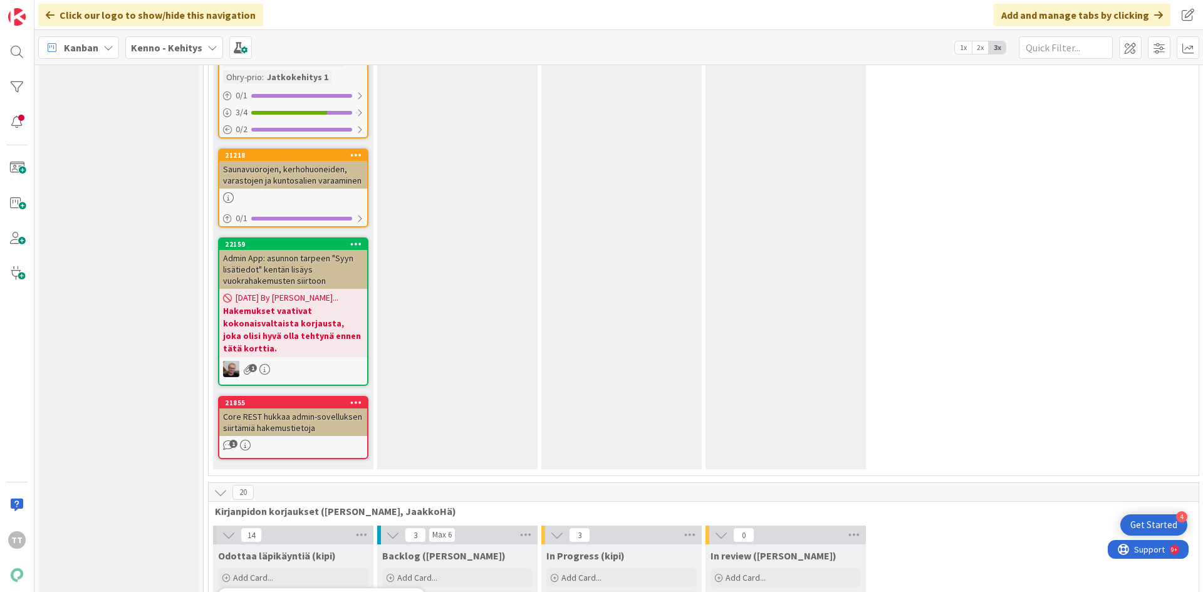
type textarea "x"
type textarea "Y-säätiön hava"
type textarea "x"
type textarea "Y-säätiön havai"
type textarea "x"
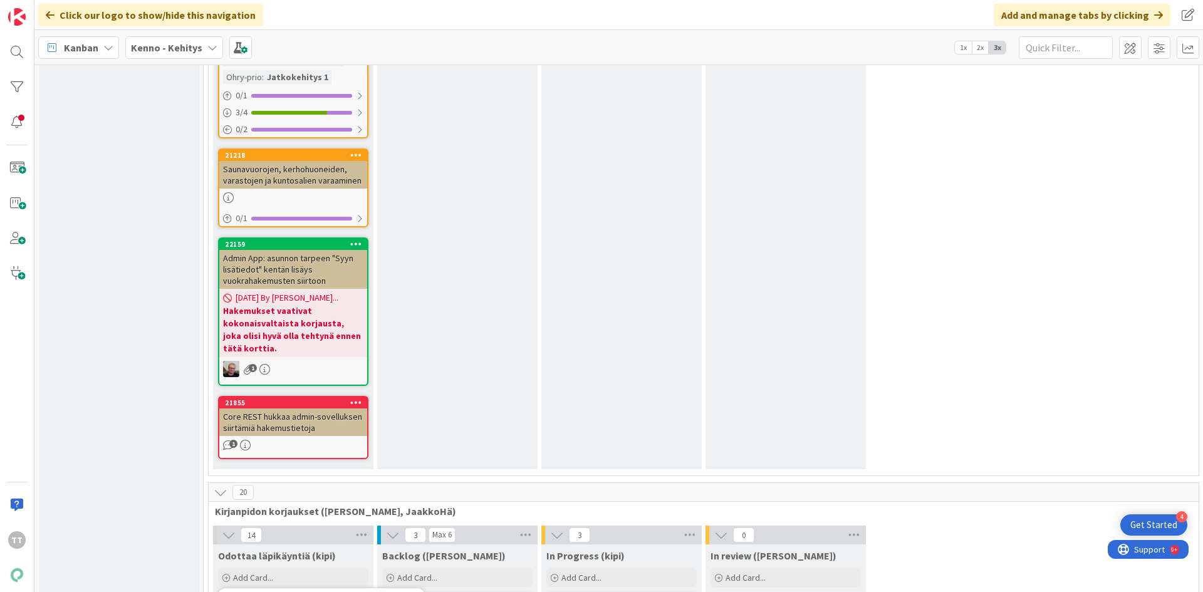
type textarea "Y-säätiön havain"
type textarea "x"
type textarea "Y-säätiön havaint"
type textarea "x"
type textarea "Y-säätiön havainto"
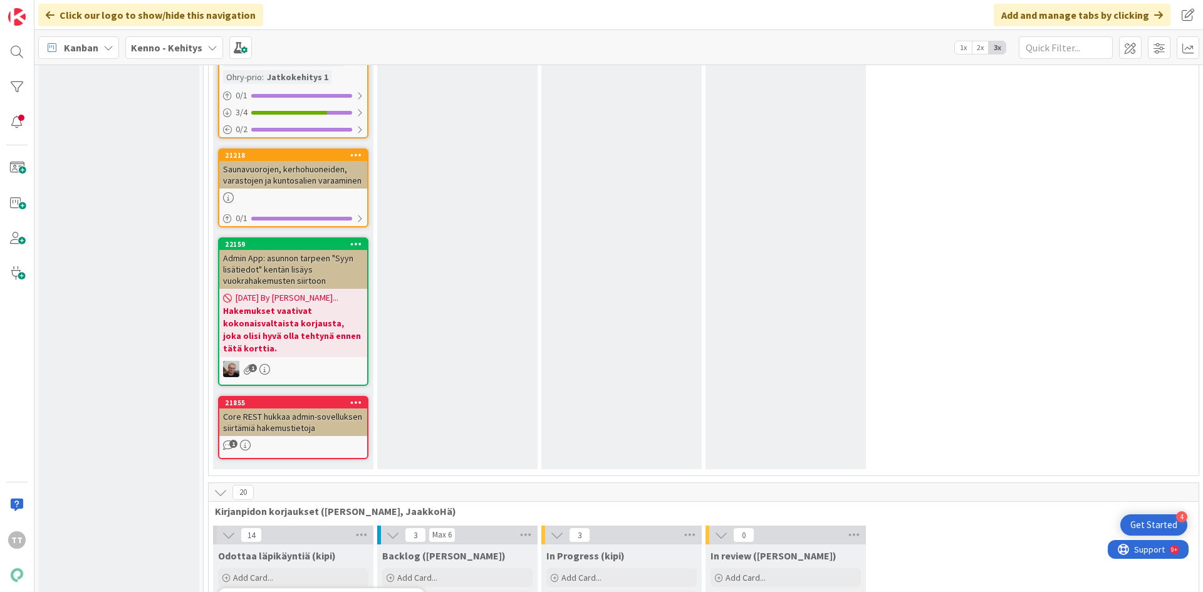
type textarea "x"
type textarea "Y-säätiön havainto:"
type textarea "x"
type textarea "Y-säätiön havainto: y"
type textarea "x"
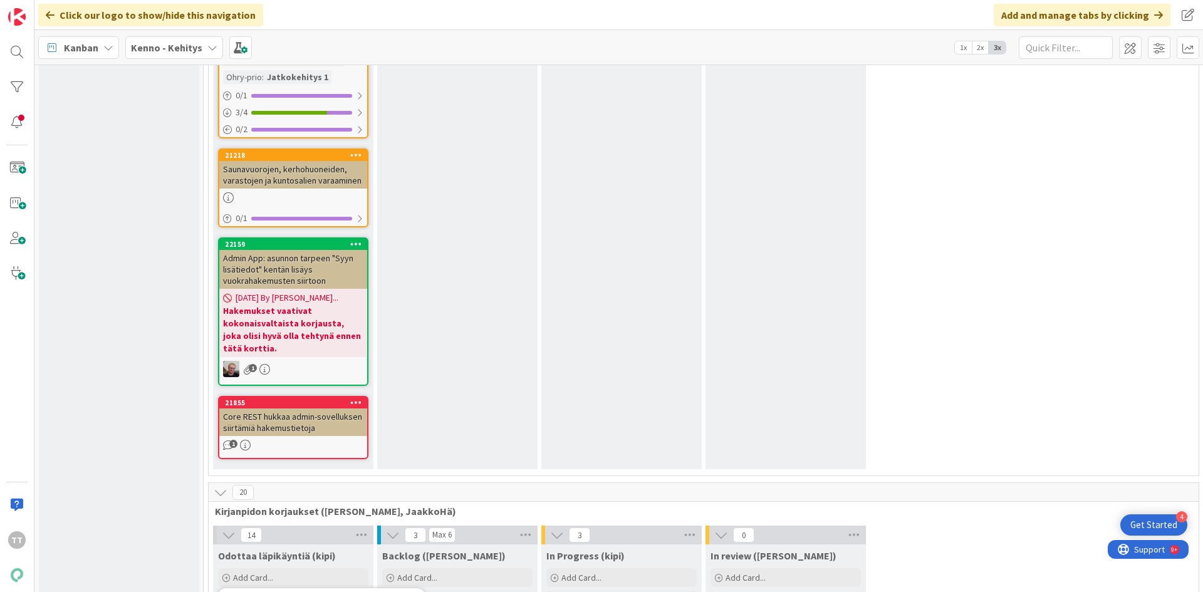
type textarea "Y-säätiön havainto:"
type textarea "x"
type textarea "Y-säätiön havainto: s"
type textarea "x"
type textarea "Y-säätiön havainto: su"
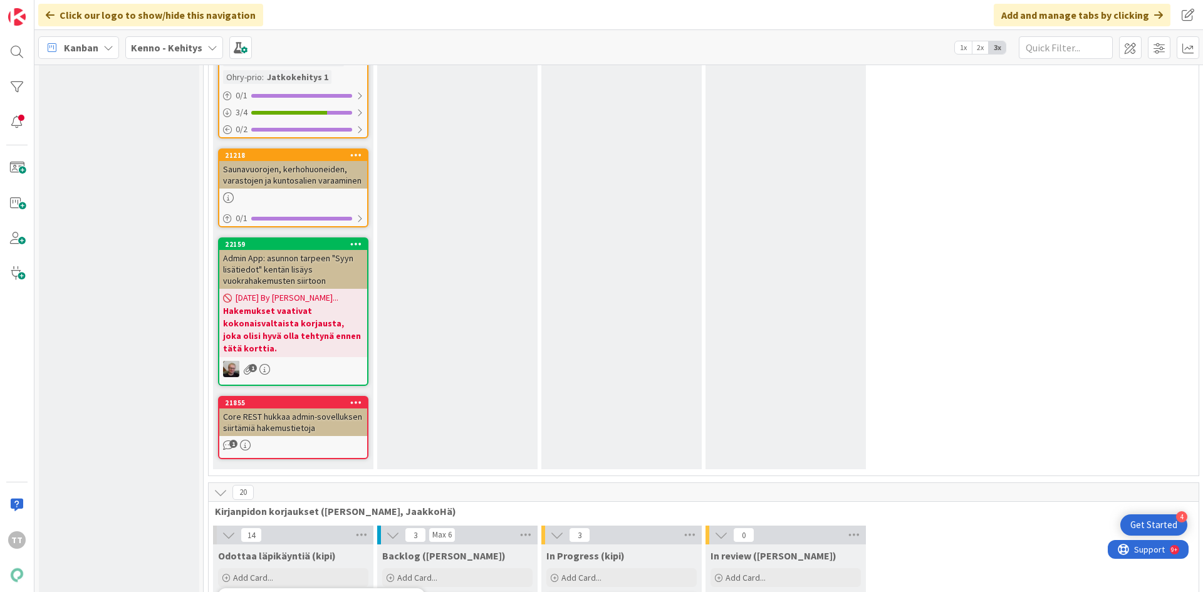
type textarea "x"
type textarea "Y-säätiön havainto: suo"
type textarea "x"
type textarea "Y-säätiön havainto: suori"
type textarea "x"
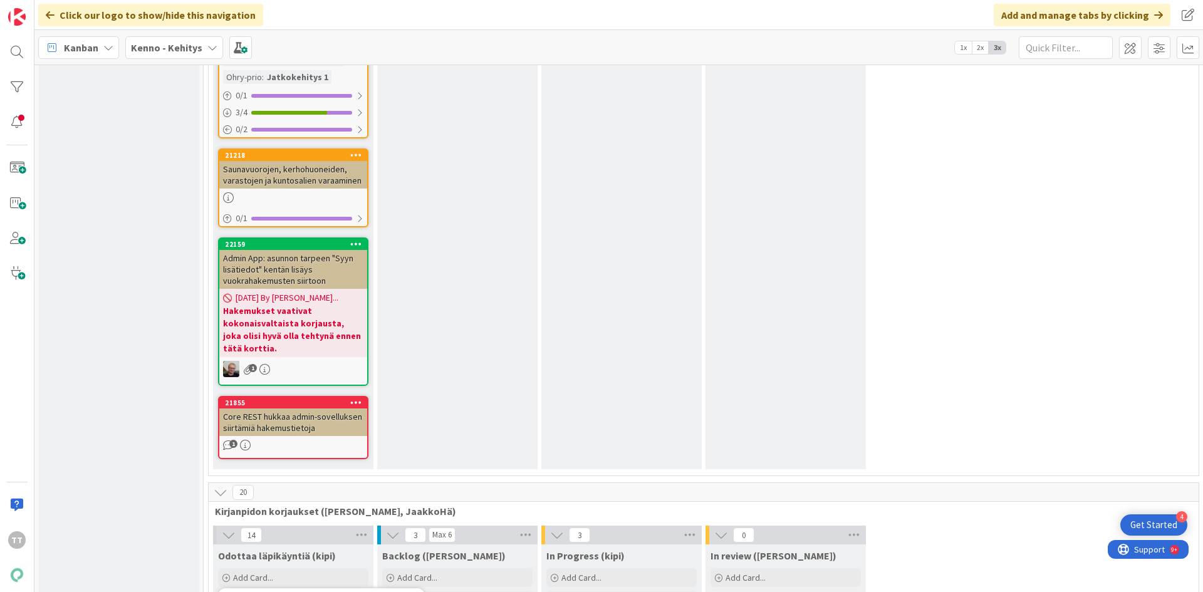
type textarea "Y-säätiön havainto: suorit"
type textarea "x"
type textarea "Y-säätiön havainto: suoritu"
type textarea "x"
type textarea "Y-säätiön havainto: suoritus"
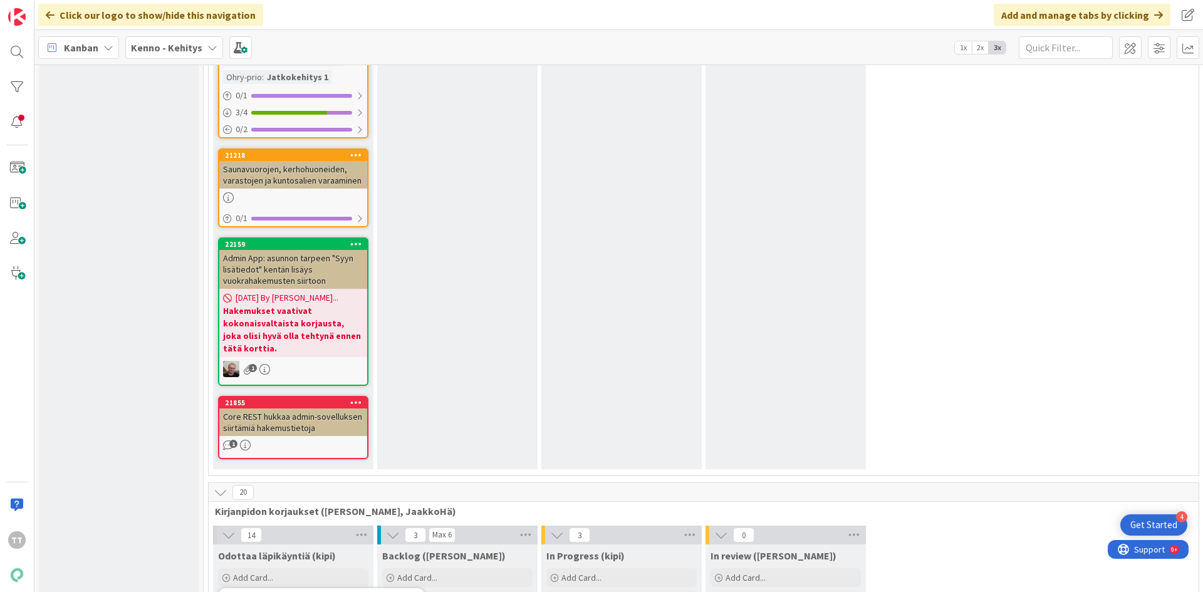
type textarea "x"
type textarea "Y-säätiön havainto: suoritus"
type textarea "x"
type textarea "Y-säätiön havainto: suoritus k"
type textarea "x"
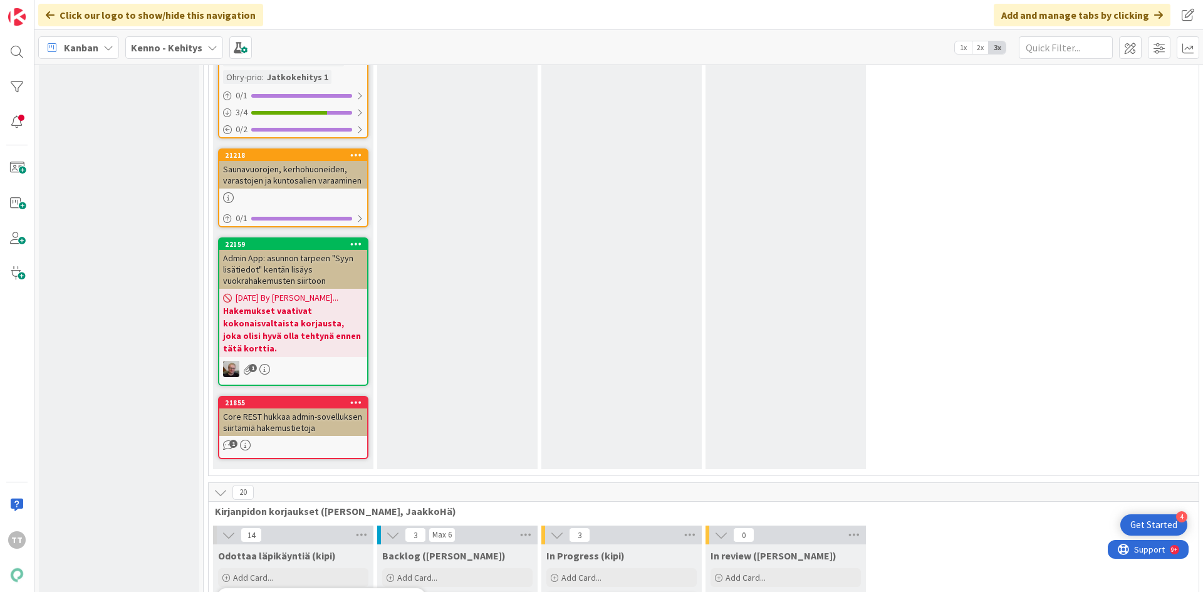
type textarea "Y-säätiön havainto: suoritus ki"
type textarea "x"
type textarea "Y-säätiön havainto: suoritus kirj"
type textarea "x"
type textarea "Y-säätiön havainto: suoritus kirjan"
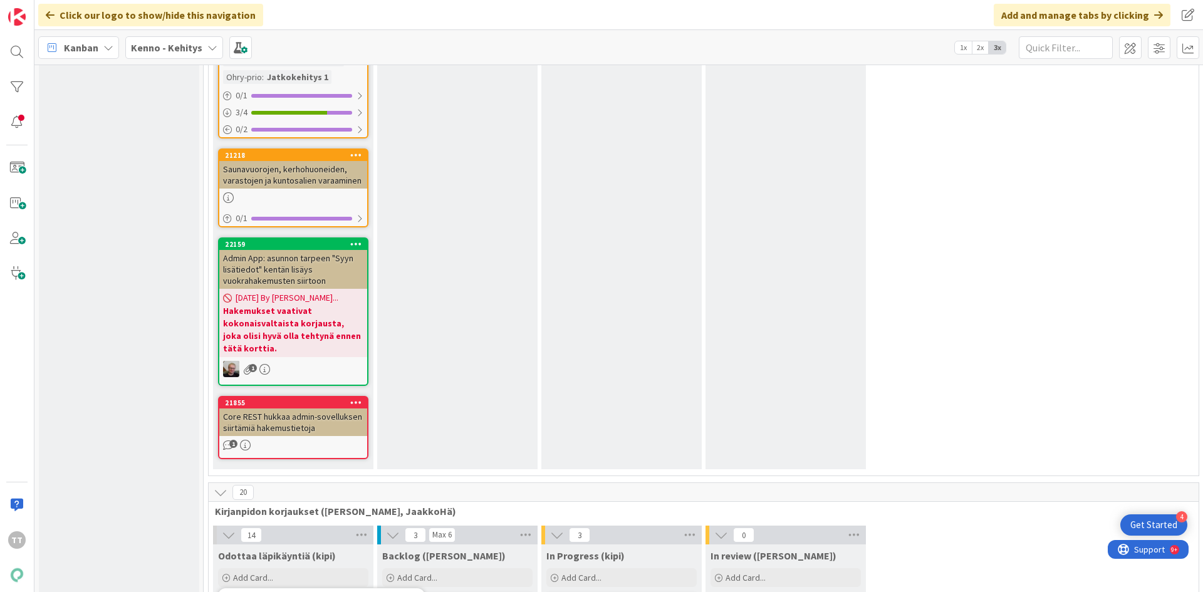
type textarea "x"
type textarea "Y-säätiön havainto: suoritus kirjanp"
type textarea "x"
type textarea "Y-säätiön havainto: suoritus kirjanpi"
type textarea "x"
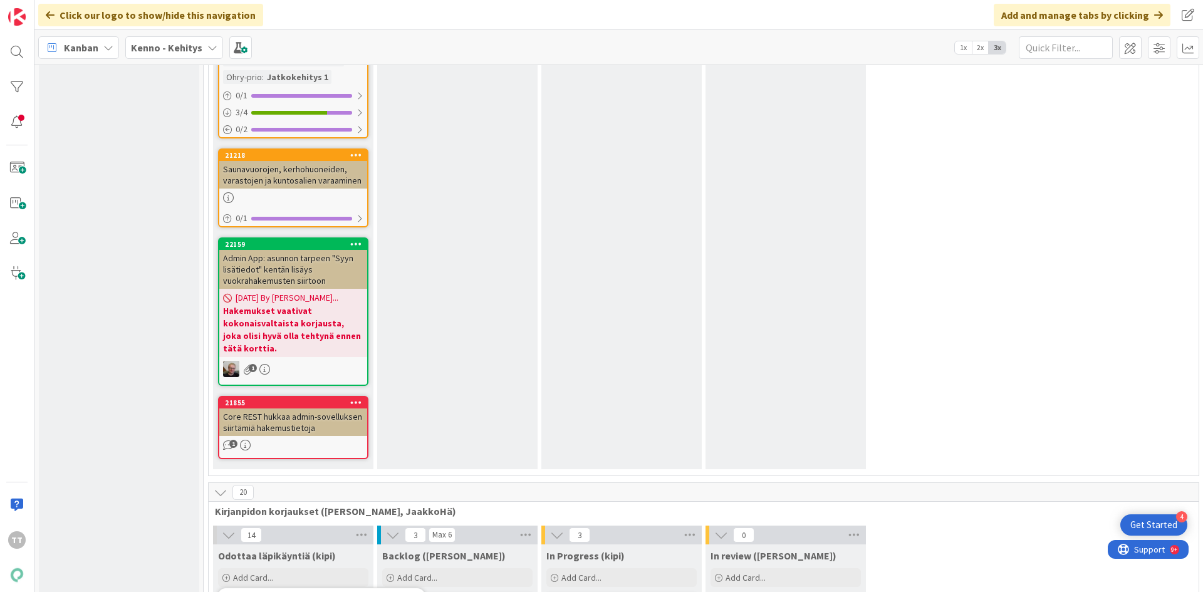
type textarea "Y-säätiön havainto: suoritus kirjanpid"
type textarea "x"
type textarea "Y-säätiön havainto: suoritus kirjanpido"
type textarea "x"
type textarea "Y-säätiön havainto: suoritus kirjanpidos"
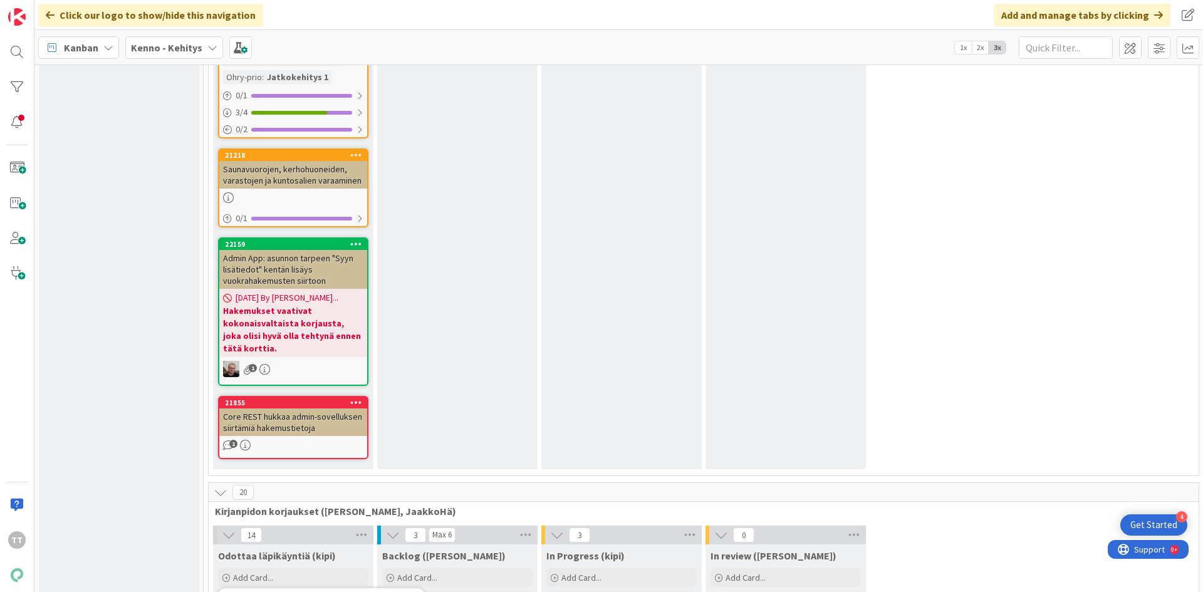
type textarea "x"
type textarea "Y-säätiön havainto: suoritus kirjanpidoss"
type textarea "x"
type textarea "Y-säätiön havainto: suoritus kirjanpidossa"
type textarea "x"
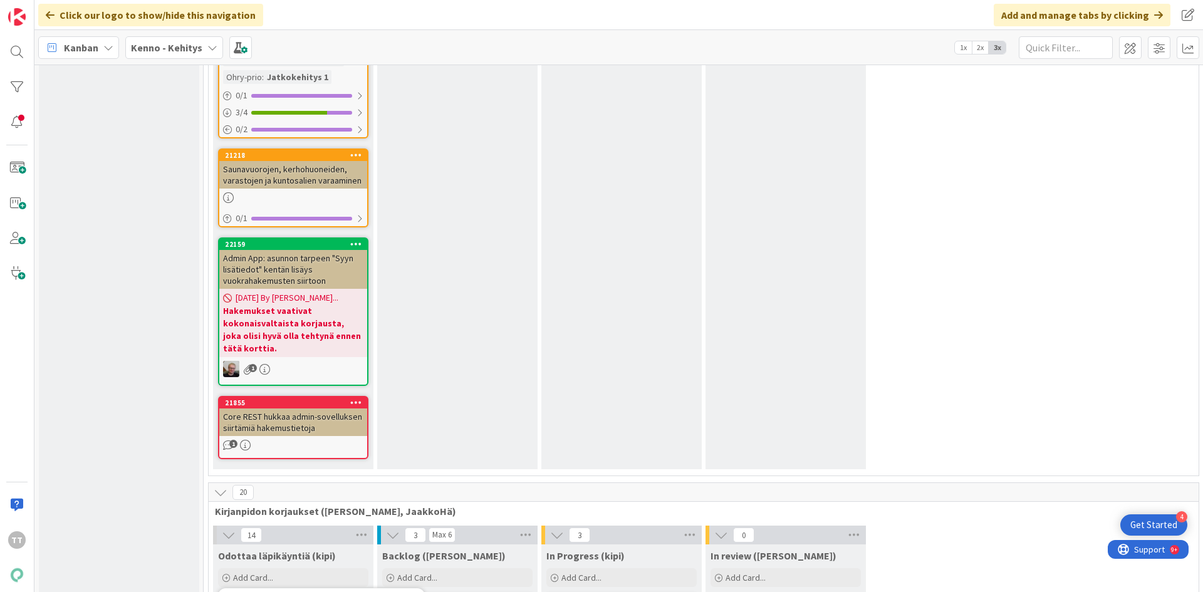
type textarea "Y-säätiön havainto: suoritus kirjanpidossa,"
type textarea "x"
type textarea "Y-säätiön havainto: suoritus kirjanpidossa,"
type textarea "x"
type textarea "Y-säätiön havainto: suoritus kirjanpidossa, j"
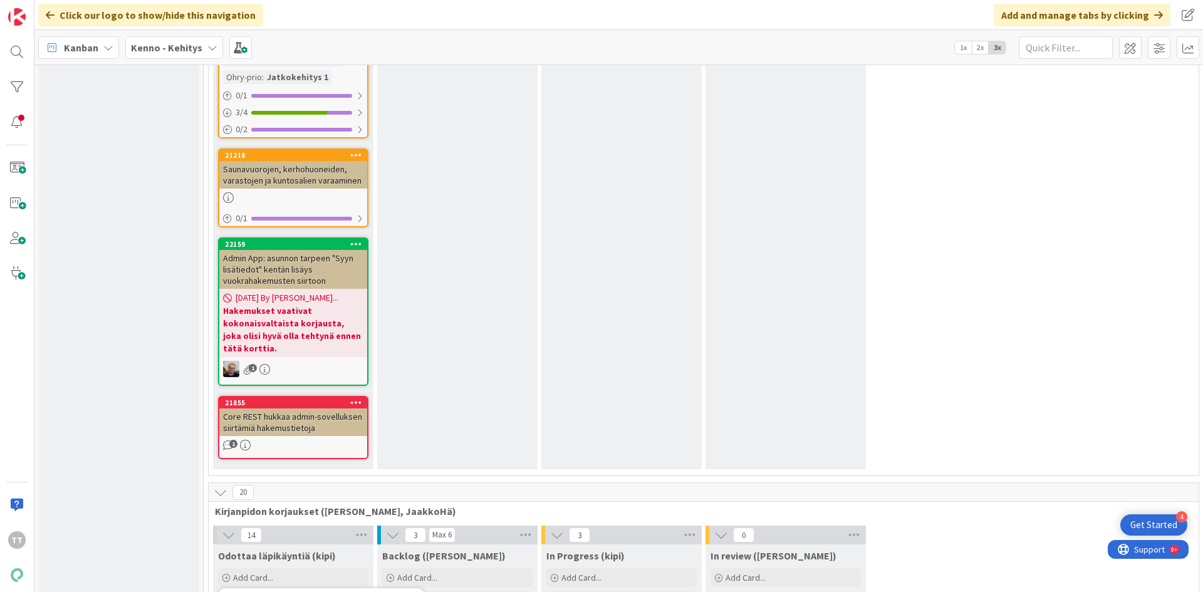
type textarea "x"
type textarea "Y-säätiön havainto: suoritus kirjanpidossa, jo"
type textarea "x"
type textarea "Y-säätiön havainto: suoritus kirjanpidossa, jot"
type textarea "x"
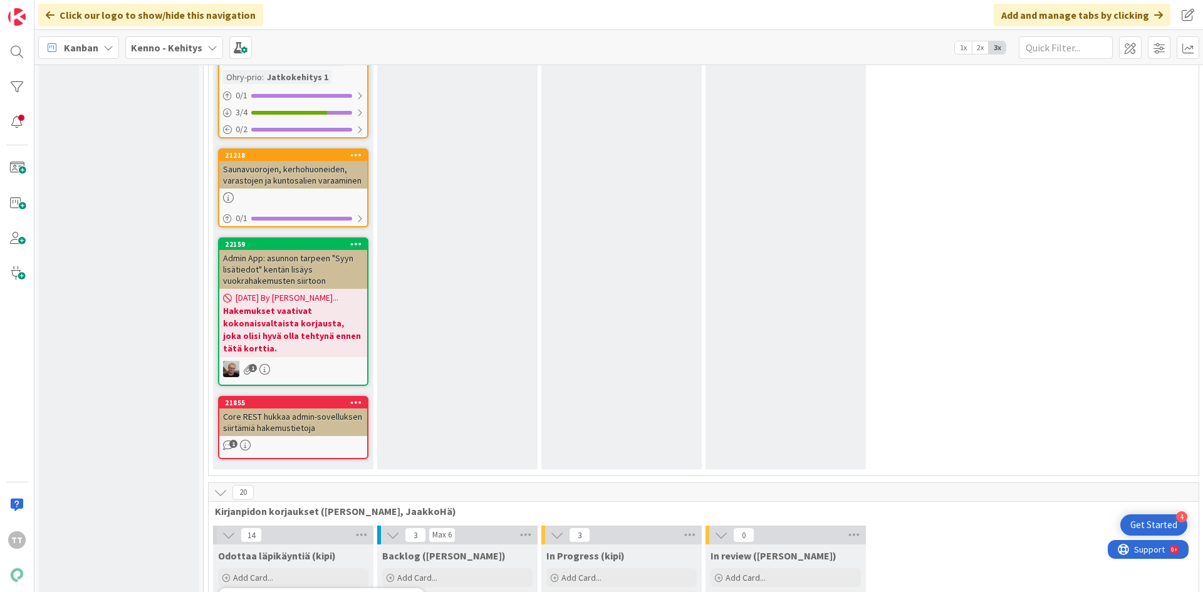
type textarea "Y-säätiön havainto: suoritus kirjanpidossa, jota"
type textarea "x"
type textarea "Y-säätiön havainto: suoritus kirjanpidossa, jota"
type textarea "x"
type textarea "Y-säätiön havainto: suoritus kirjanpidossa, jota e"
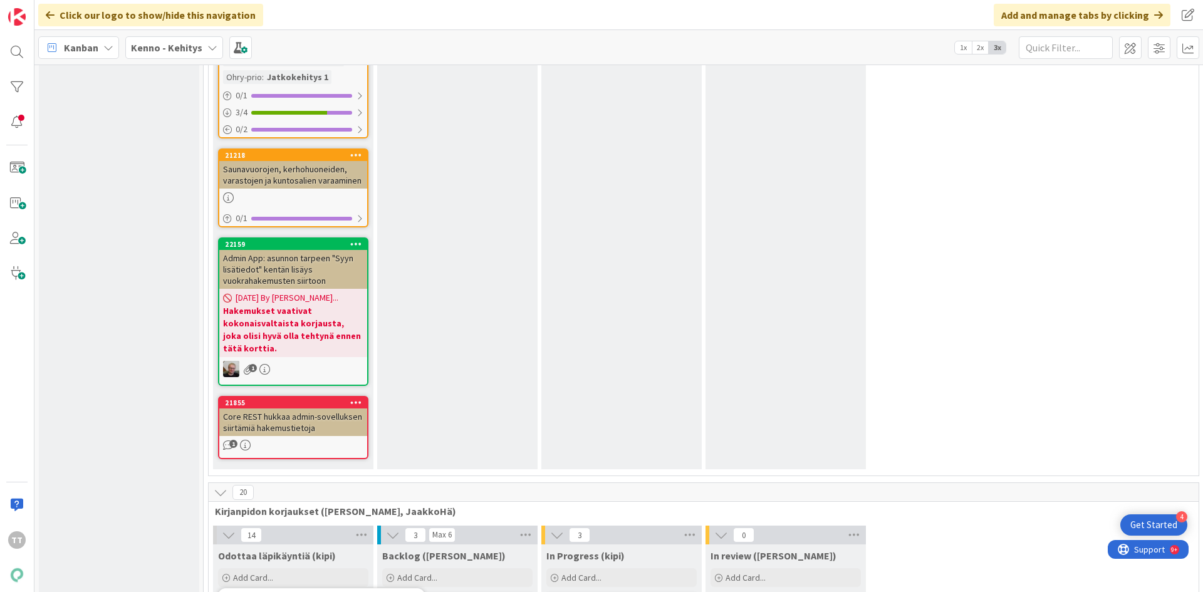
type textarea "x"
type textarea "Y-säätiön havainto: suoritus kirjanpidossa, jota ei"
type textarea "x"
type textarea "Y-säätiön havainto: suoritus kirjanpidossa, jota ei"
type textarea "x"
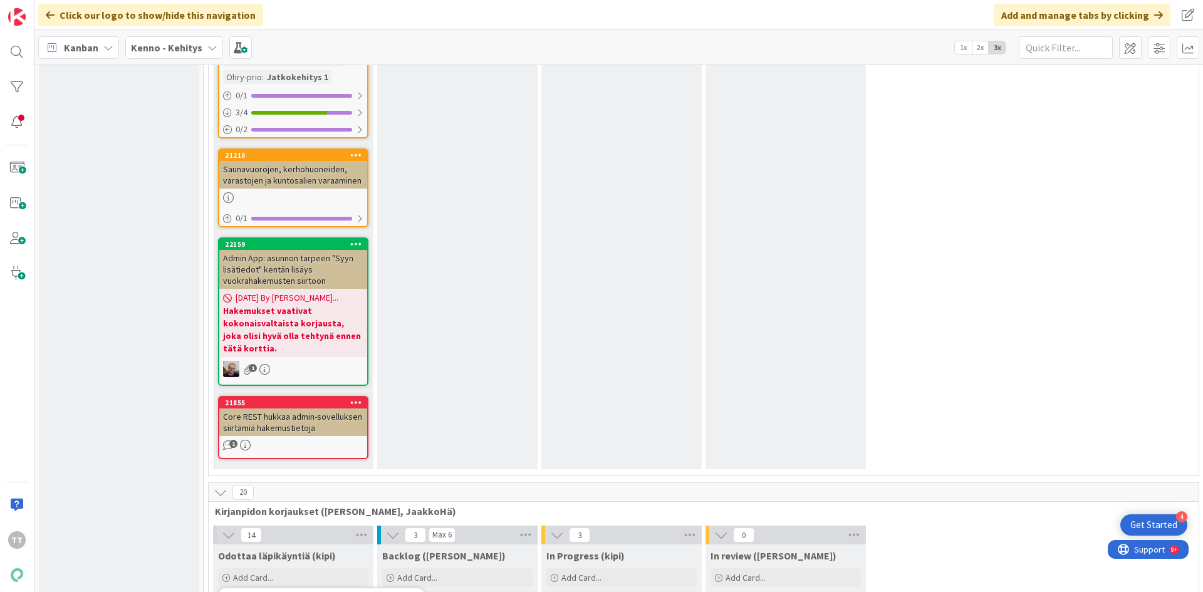
type textarea "Y-säätiön havainto: suoritus kirjanpidossa, jota ei k"
type textarea "x"
type textarea "Y-säätiön havainto: suoritus kirjanpidossa, jota ei ku"
type textarea "x"
type textarea "Y-säätiön havainto: suoritus kirjanpidossa, jota ei kuu"
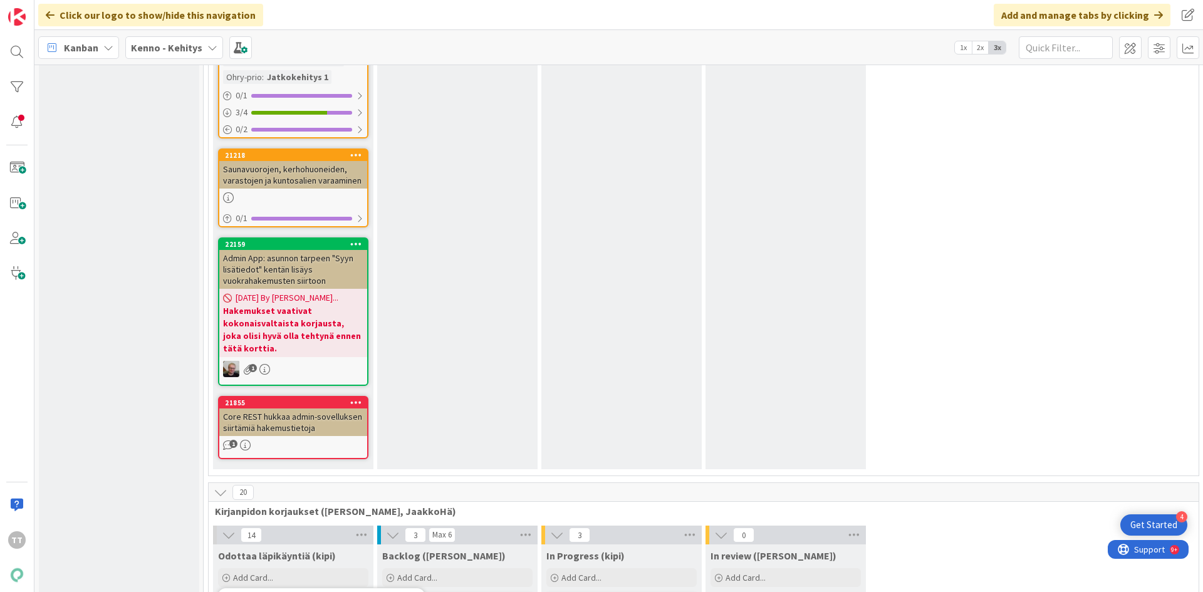
type textarea "x"
type textarea "Y-säätiön havainto: suoritus kirjanpidossa, jota ei kuul"
type textarea "x"
type textarea "Y-säätiön havainto: suoritus kirjanpidossa, jota ei kuulu"
type textarea "x"
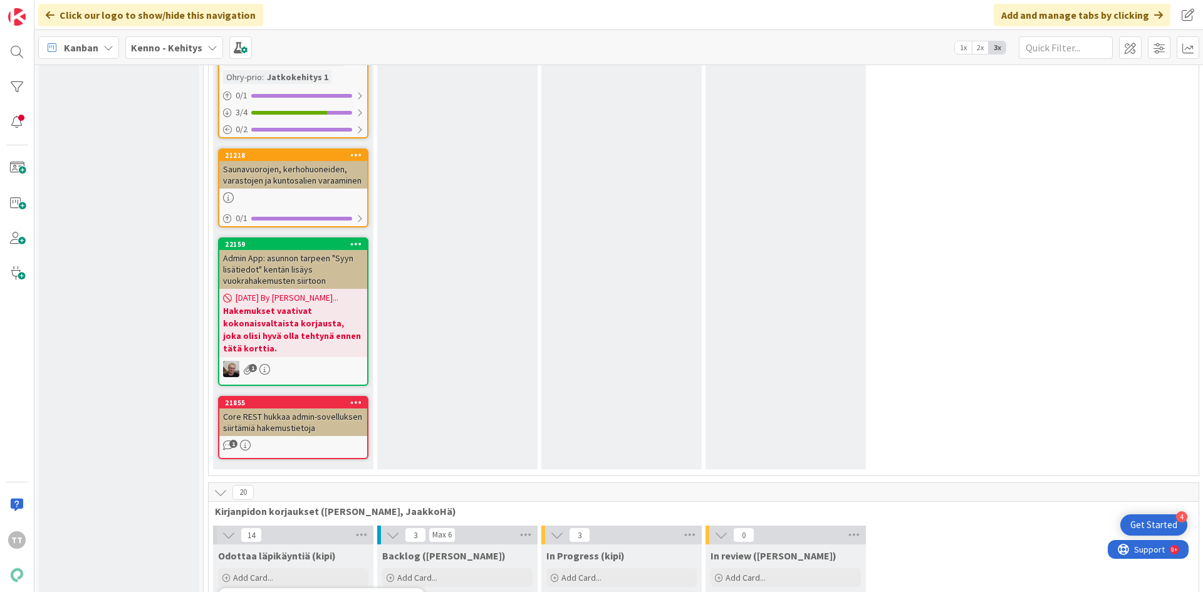
type textarea "Y-säätiön havainto: suoritus kirjanpidossa, jota ei kuului"
type textarea "x"
type textarea "Y-säätiön havainto: suoritus kirjanpidossa, jota ei kuuluisi"
type textarea "x"
type textarea "Y-säätiön havainto: suoritus kirjanpidossa, jota ei kuuluisi o"
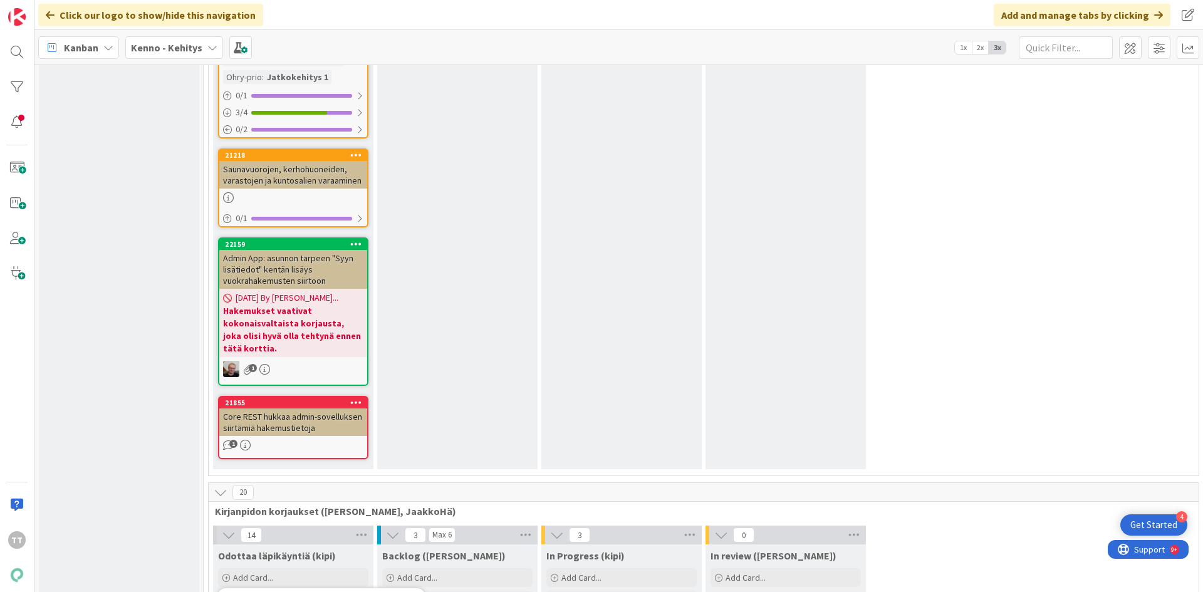
type textarea "x"
type textarea "Y-säätiön havainto: suoritus kirjanpidossa, jota ei kuuluisi ol"
type textarea "x"
type textarea "Y-säätiön havainto: suoritus kirjanpidossa, jota ei kuuluisi oll"
type textarea "x"
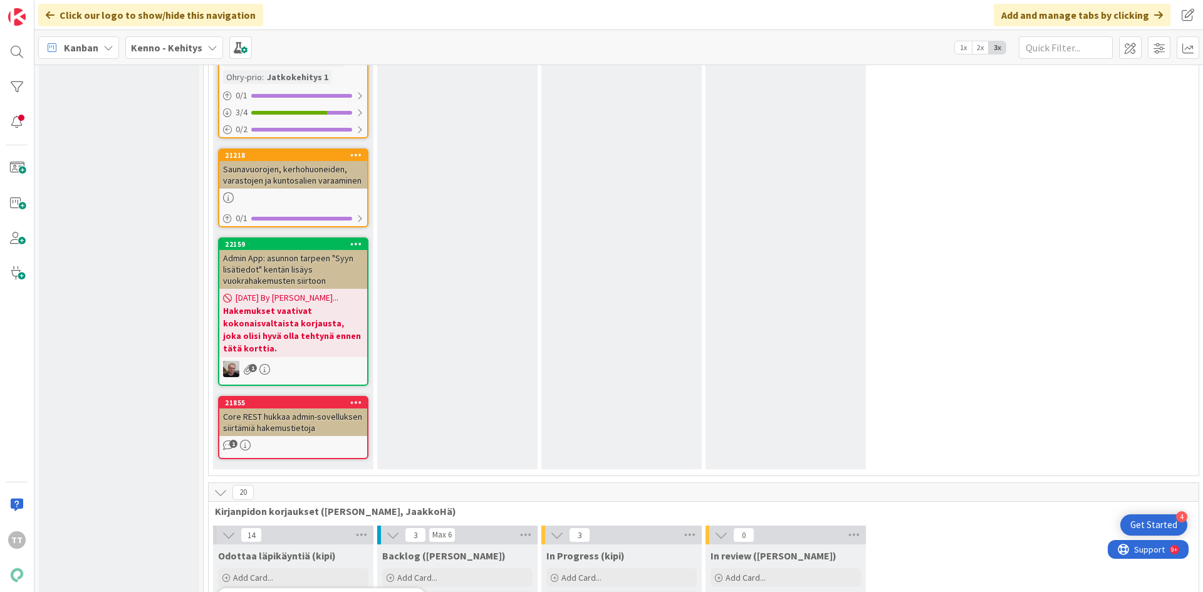
type textarea "Y-säätiön havainto: suoritus kirjanpidossa, jota ei kuuluisi olla"
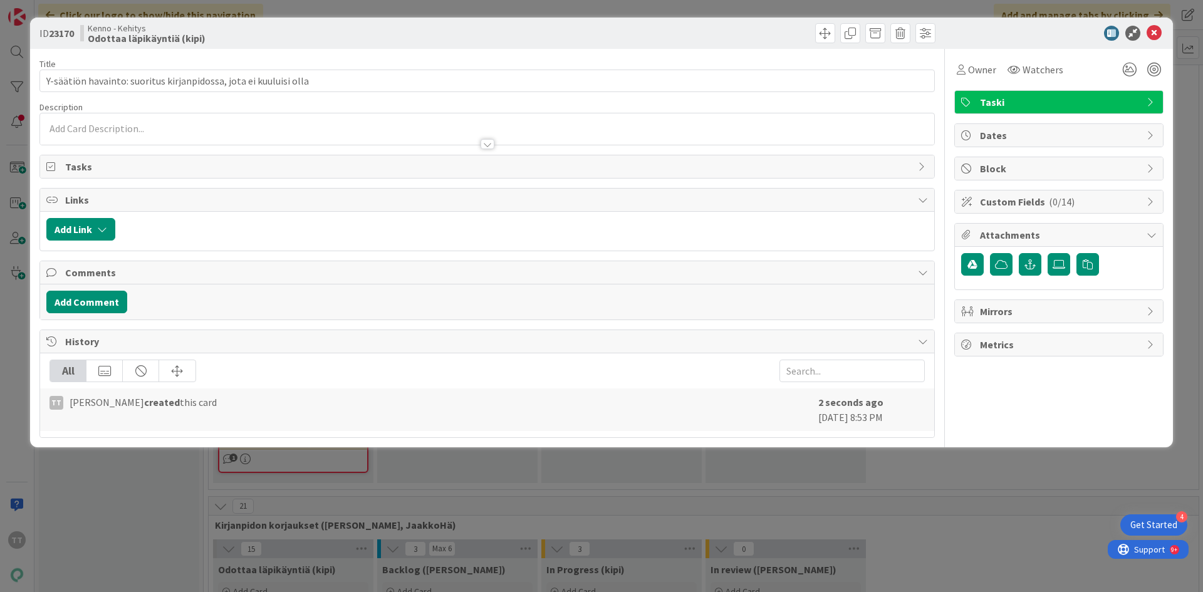
click at [121, 128] on div at bounding box center [487, 128] width 894 height 31
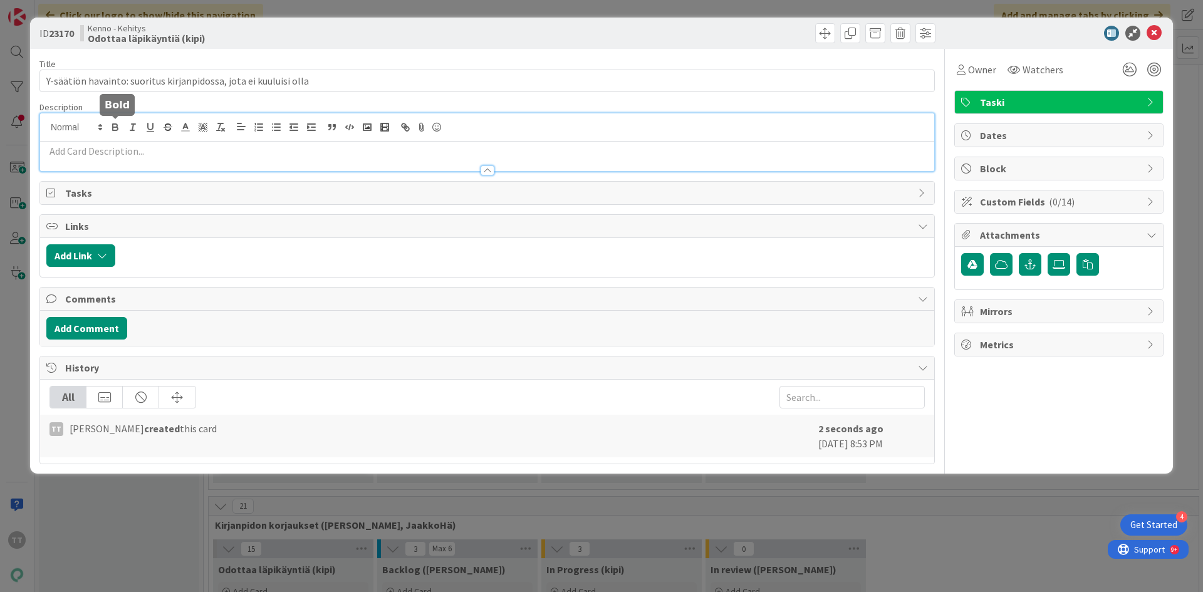
paste div
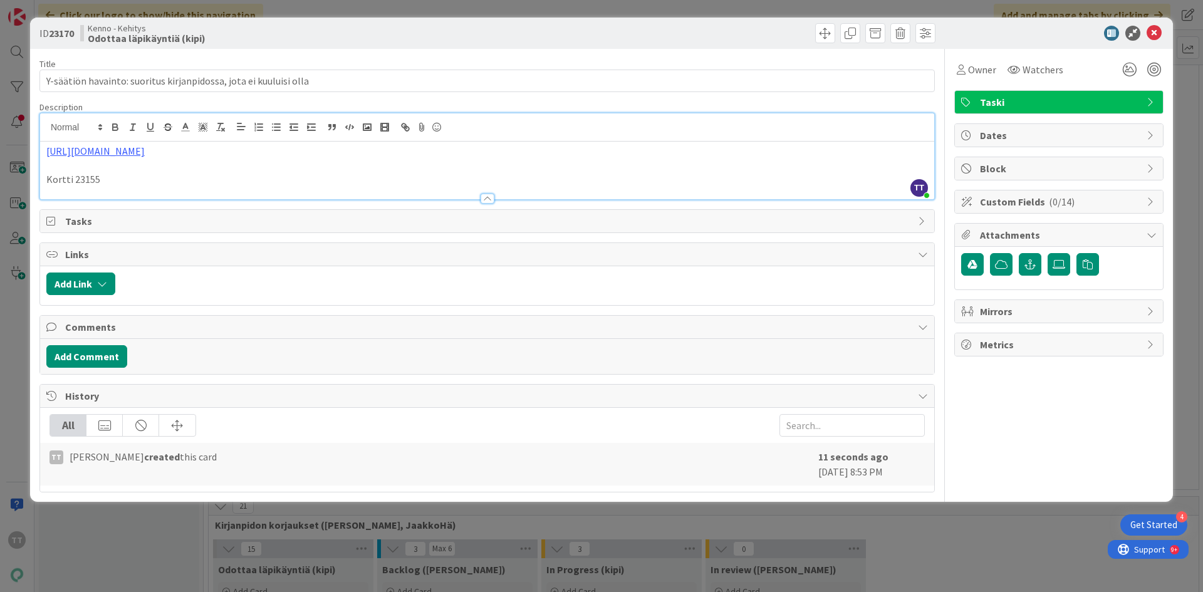
click at [1064, 92] on div "Taski" at bounding box center [1059, 102] width 208 height 23
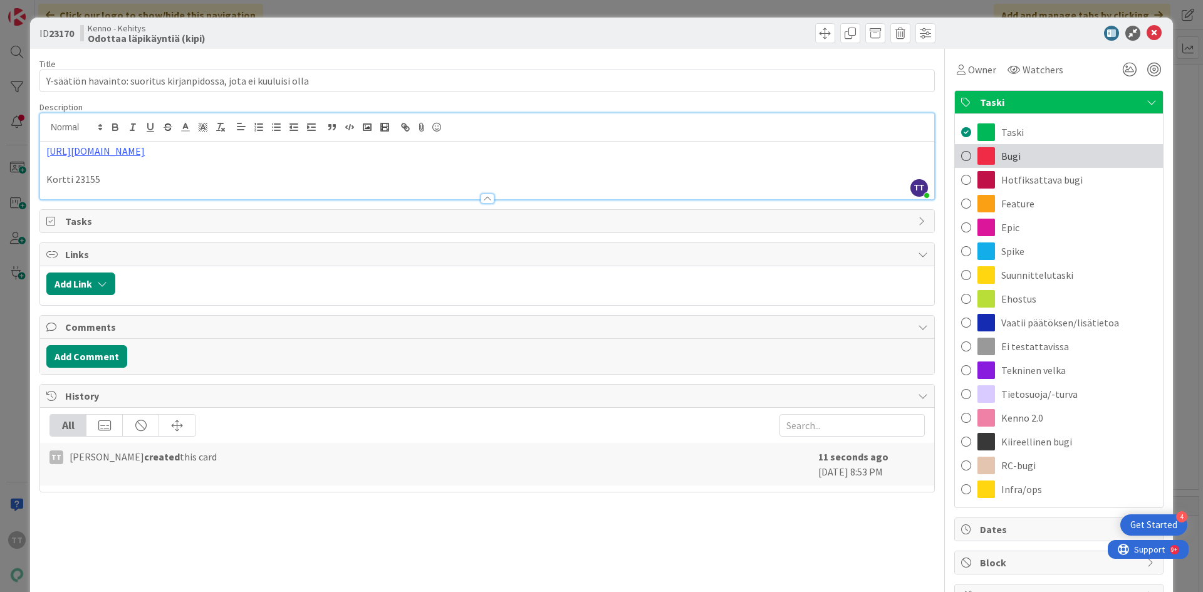
click at [1025, 157] on div "Bugi" at bounding box center [1059, 156] width 208 height 24
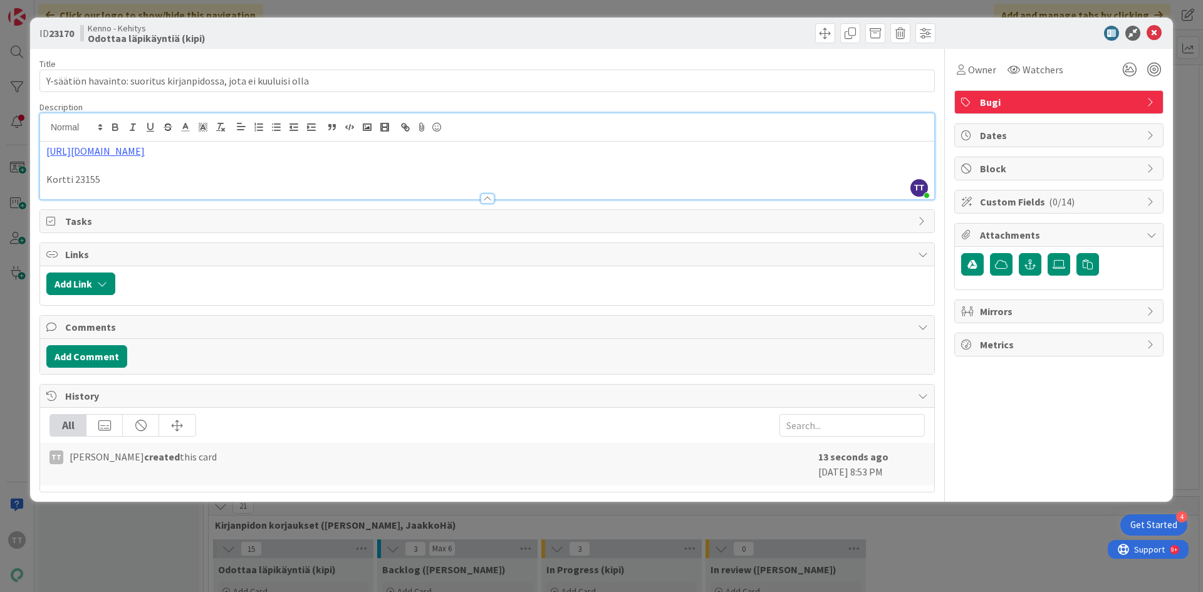
click at [1084, 104] on span "Bugi" at bounding box center [1060, 102] width 160 height 15
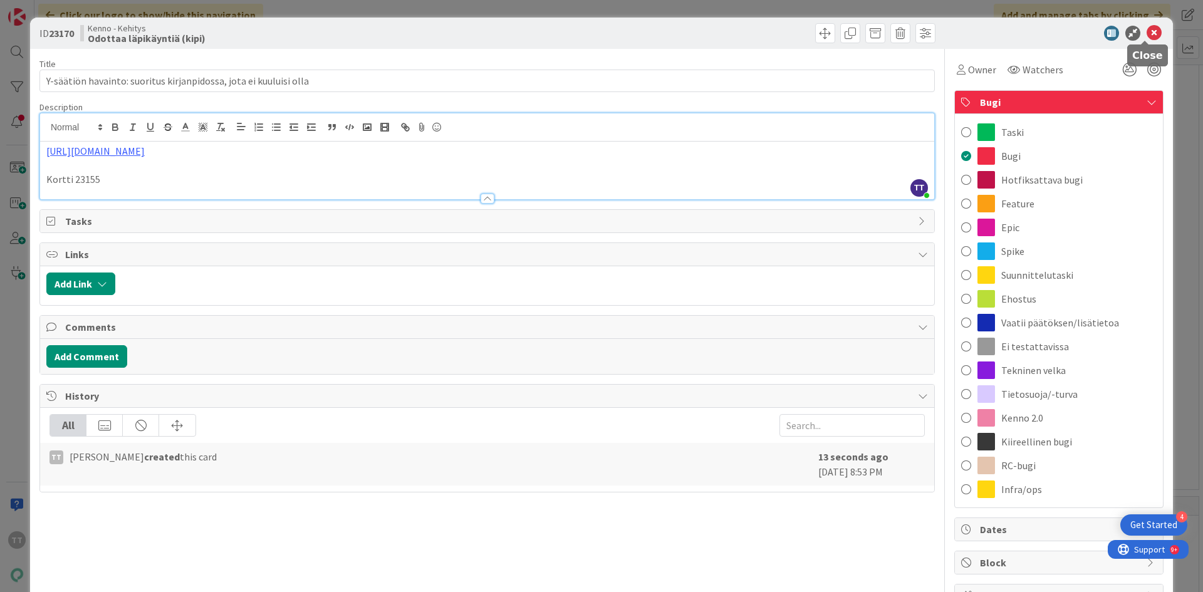
click at [1148, 31] on icon at bounding box center [1154, 33] width 15 height 15
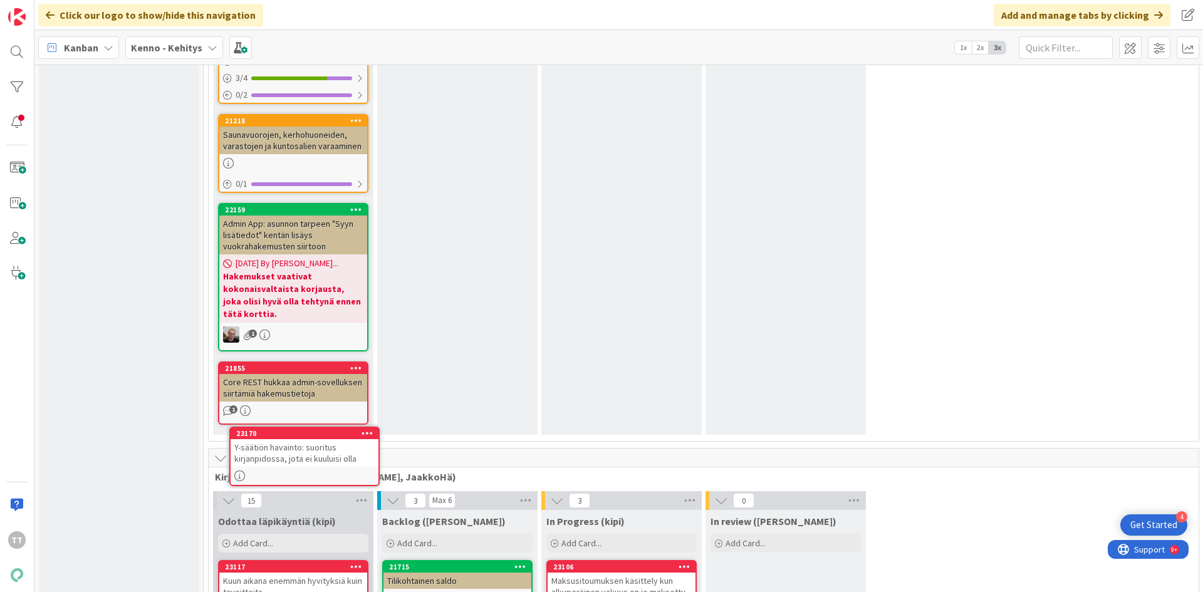
scroll to position [8698, 0]
